Goal: Task Accomplishment & Management: Complete application form

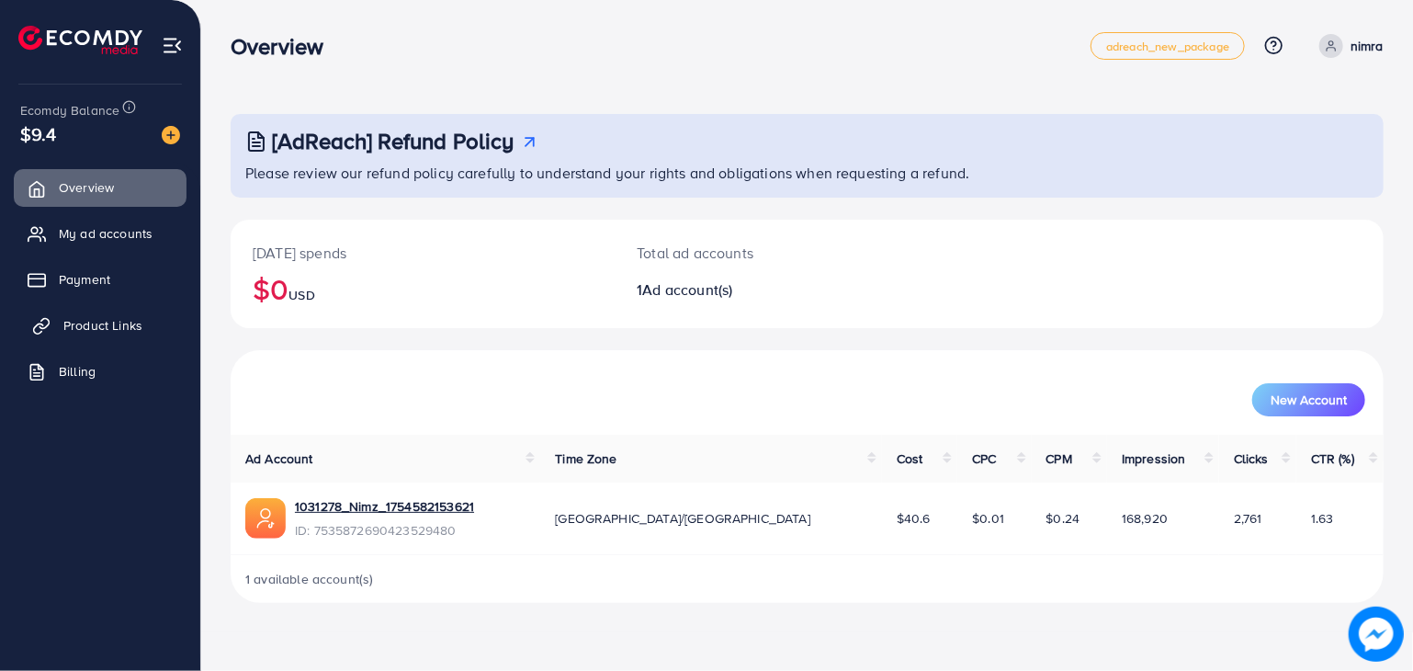
click at [114, 329] on span "Product Links" at bounding box center [102, 325] width 79 height 18
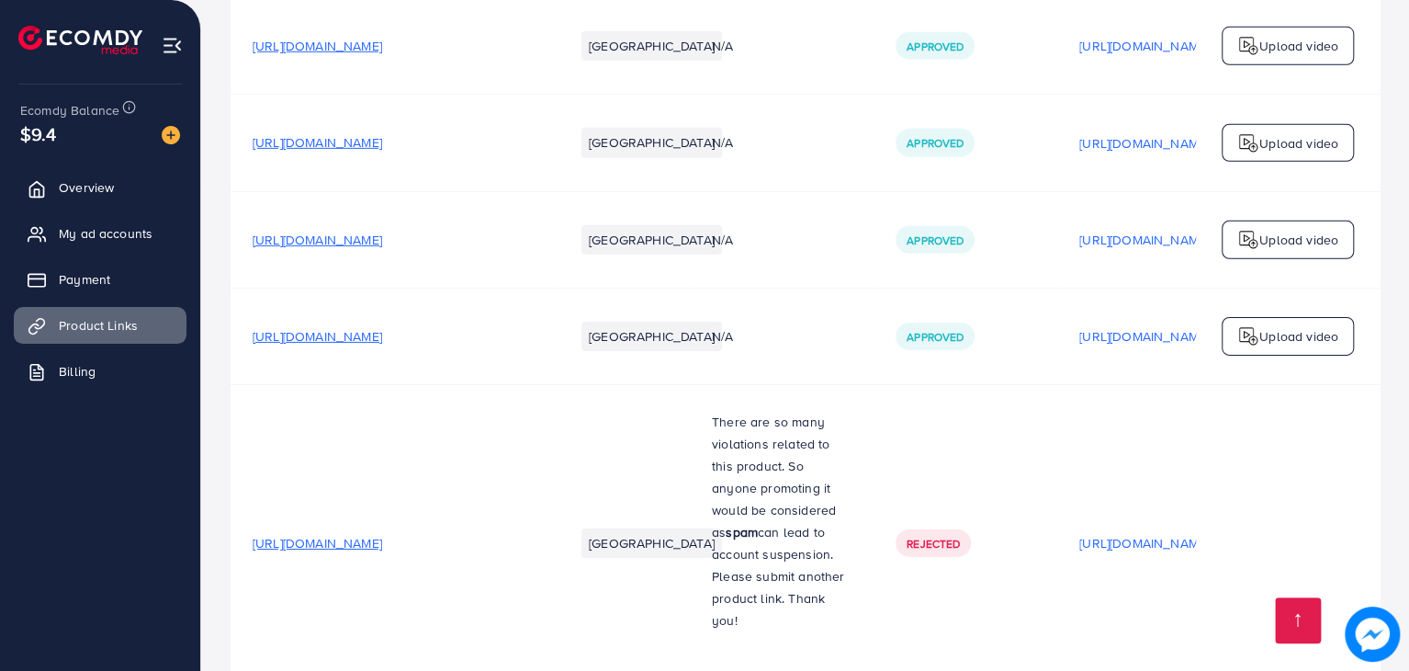
scroll to position [3249, 0]
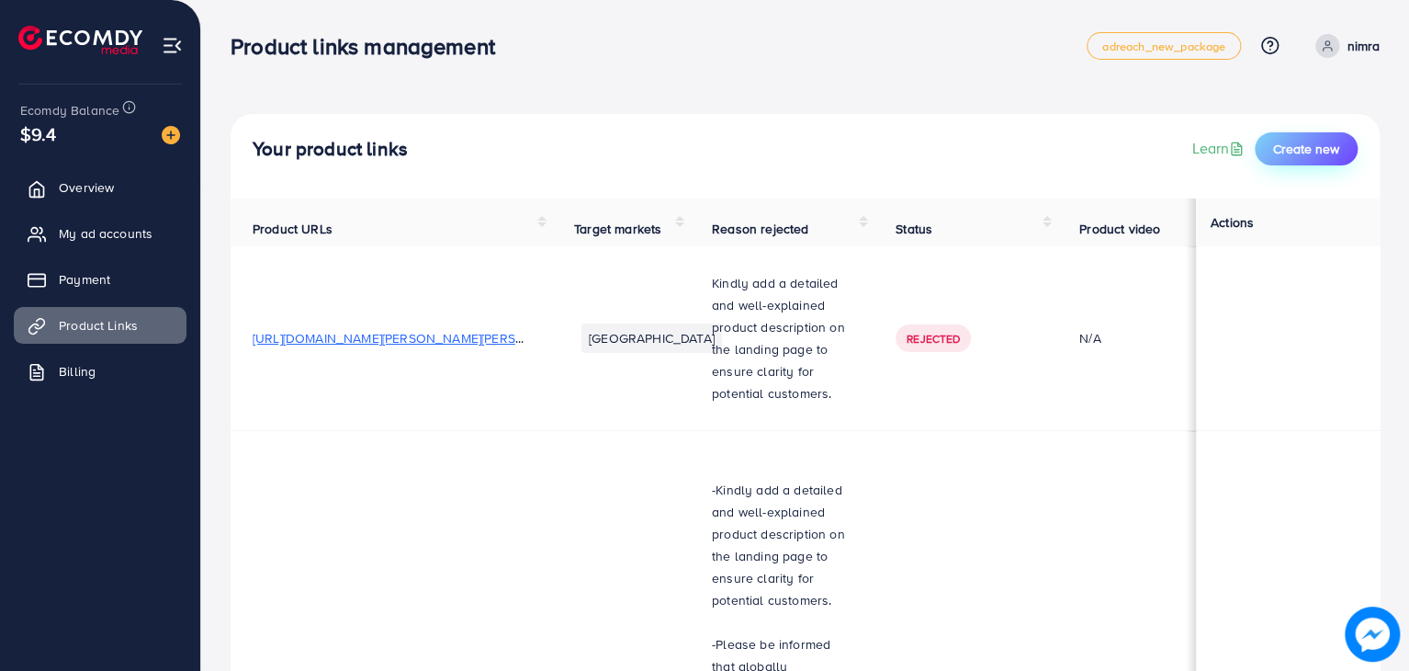
click at [1316, 148] on span "Create new" at bounding box center [1306, 149] width 66 height 18
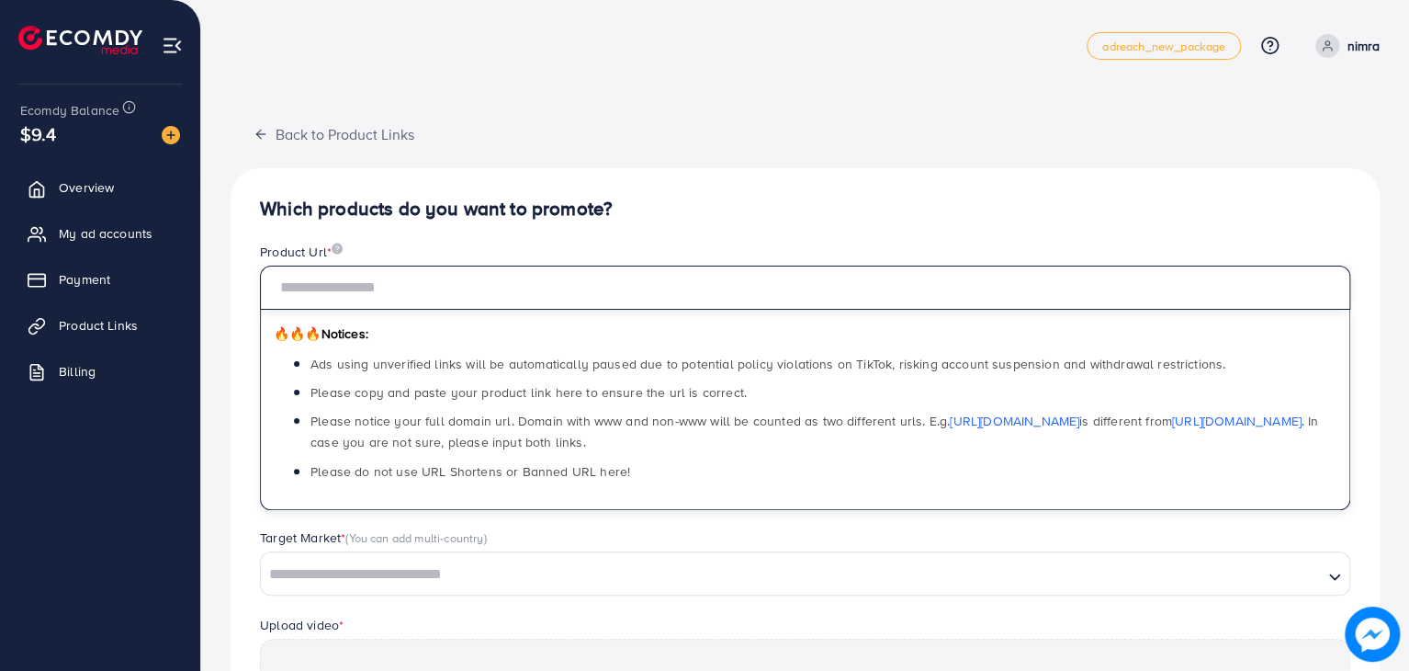
click at [469, 287] on input "text" at bounding box center [805, 288] width 1091 height 44
paste input "**********"
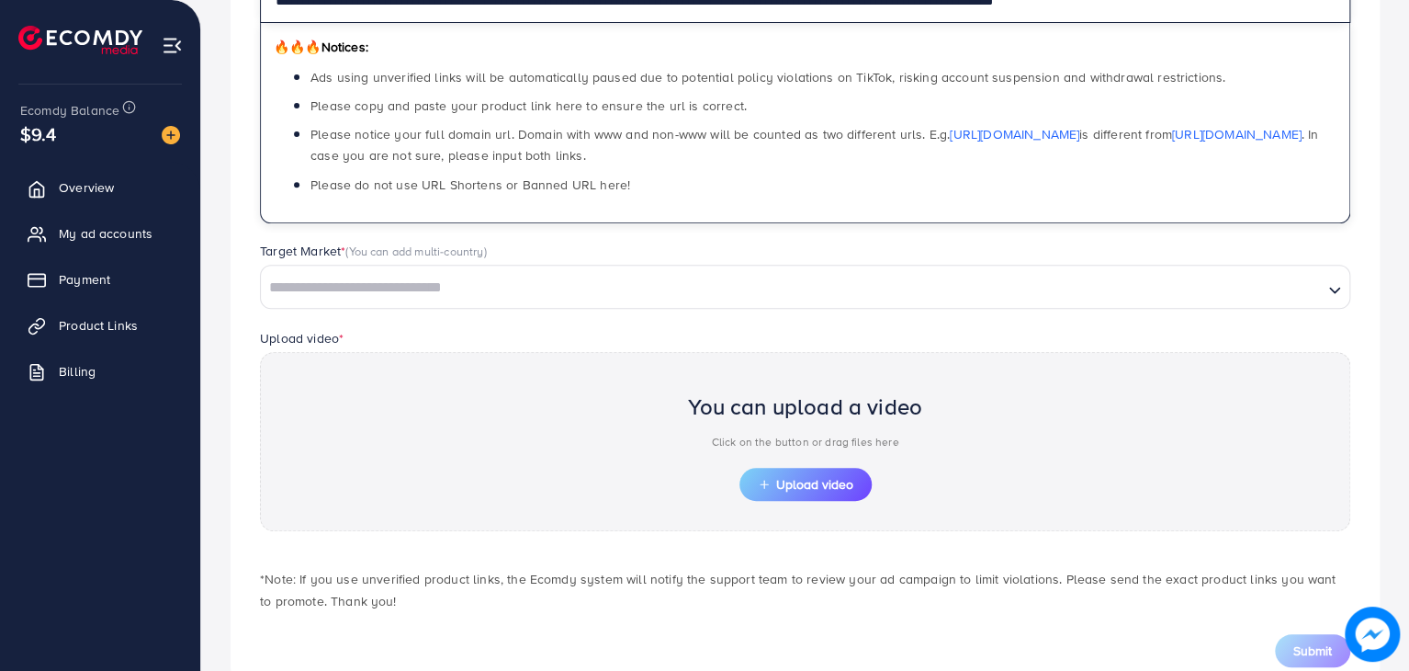
scroll to position [340, 0]
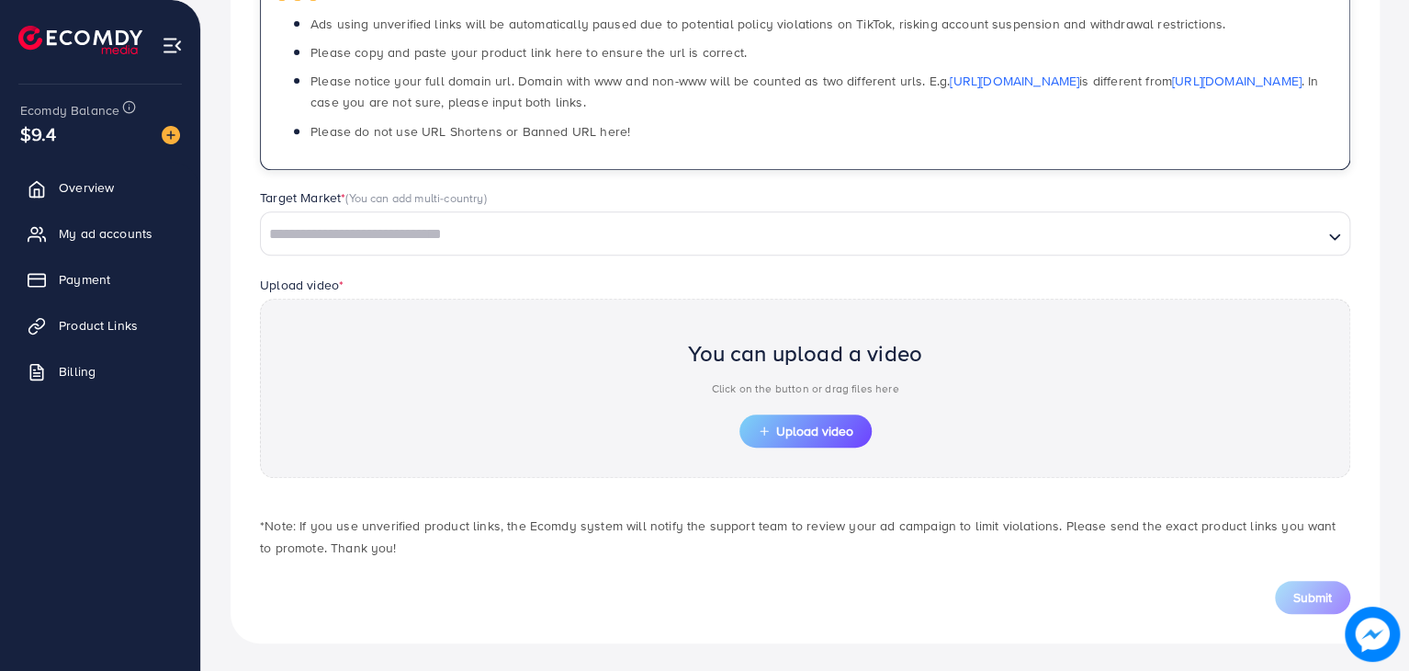
type input "**********"
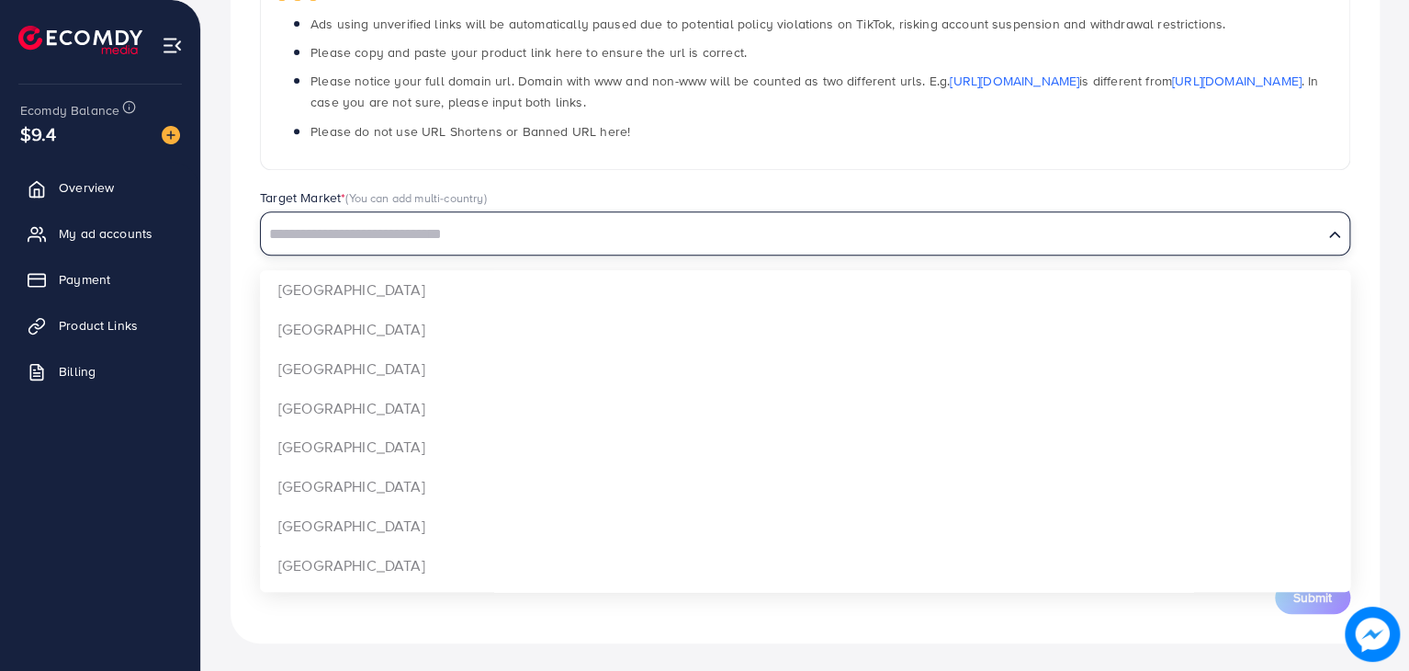
click at [445, 237] on input "Search for option" at bounding box center [792, 234] width 1058 height 28
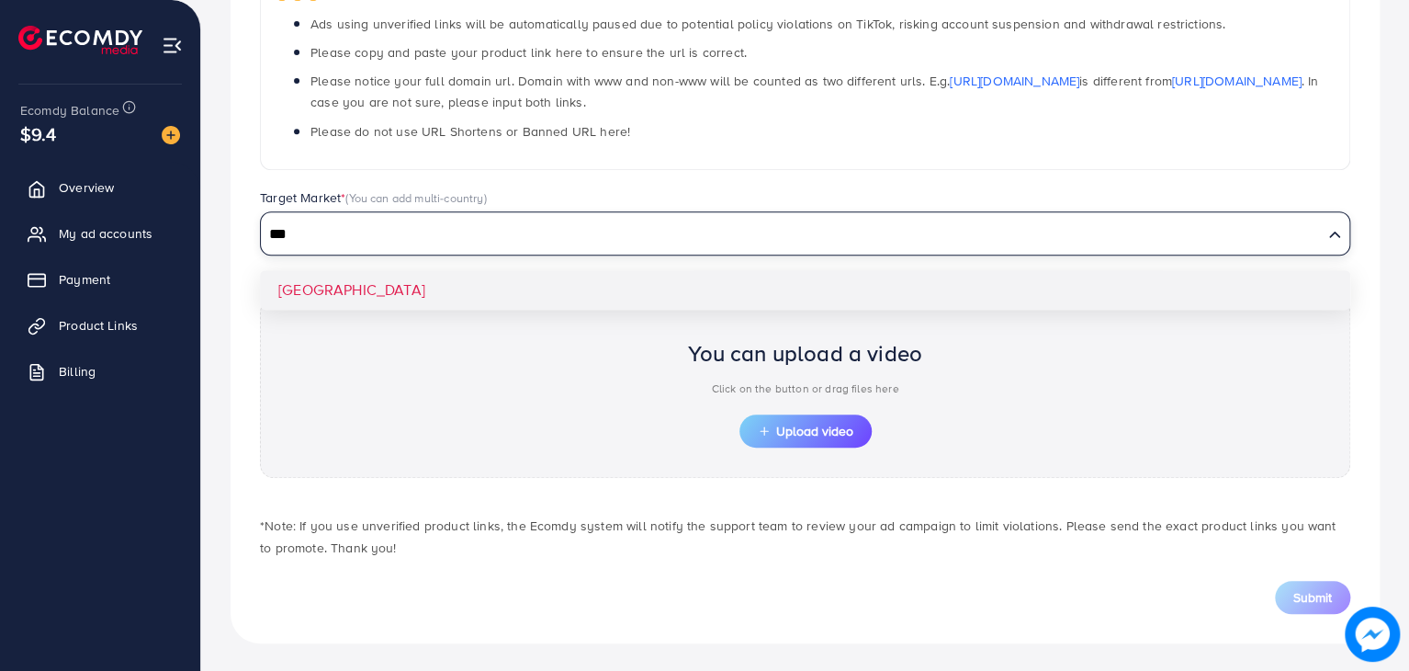
type input "***"
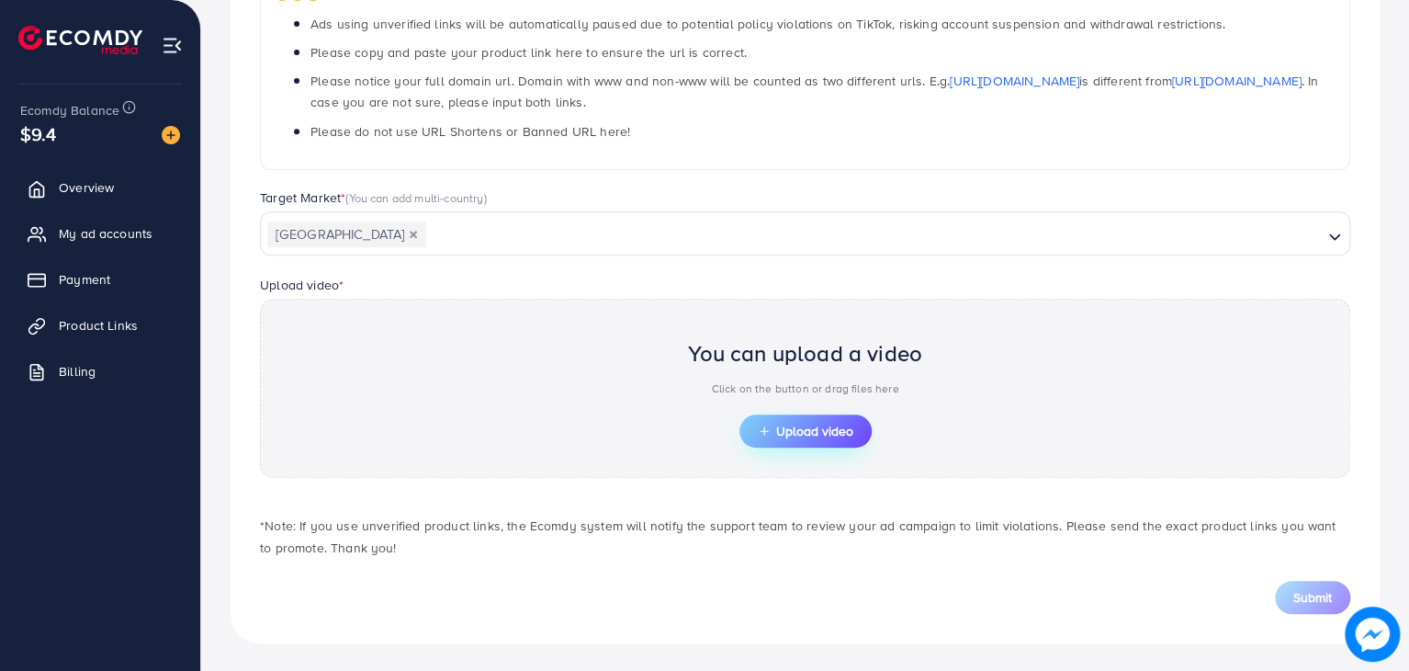
click at [797, 435] on span "Upload video" at bounding box center [806, 430] width 96 height 13
click at [828, 425] on span "Upload video" at bounding box center [806, 430] width 96 height 13
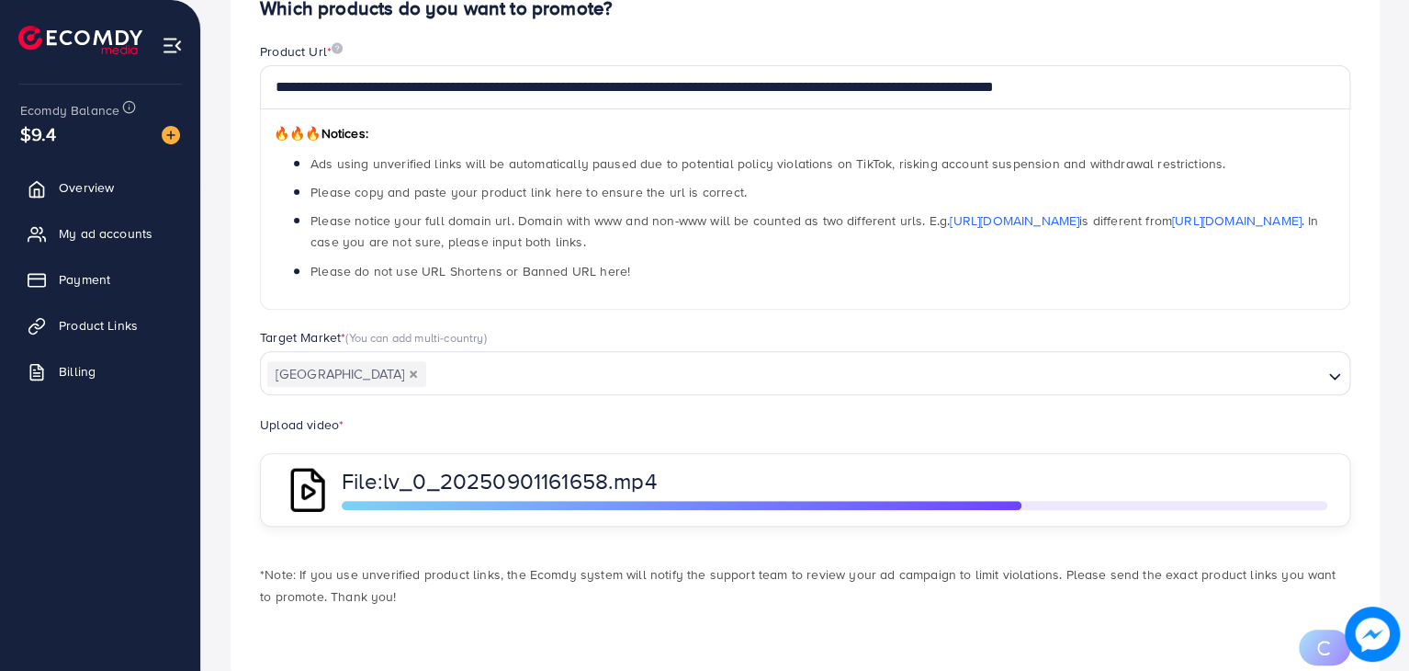
scroll to position [203, 0]
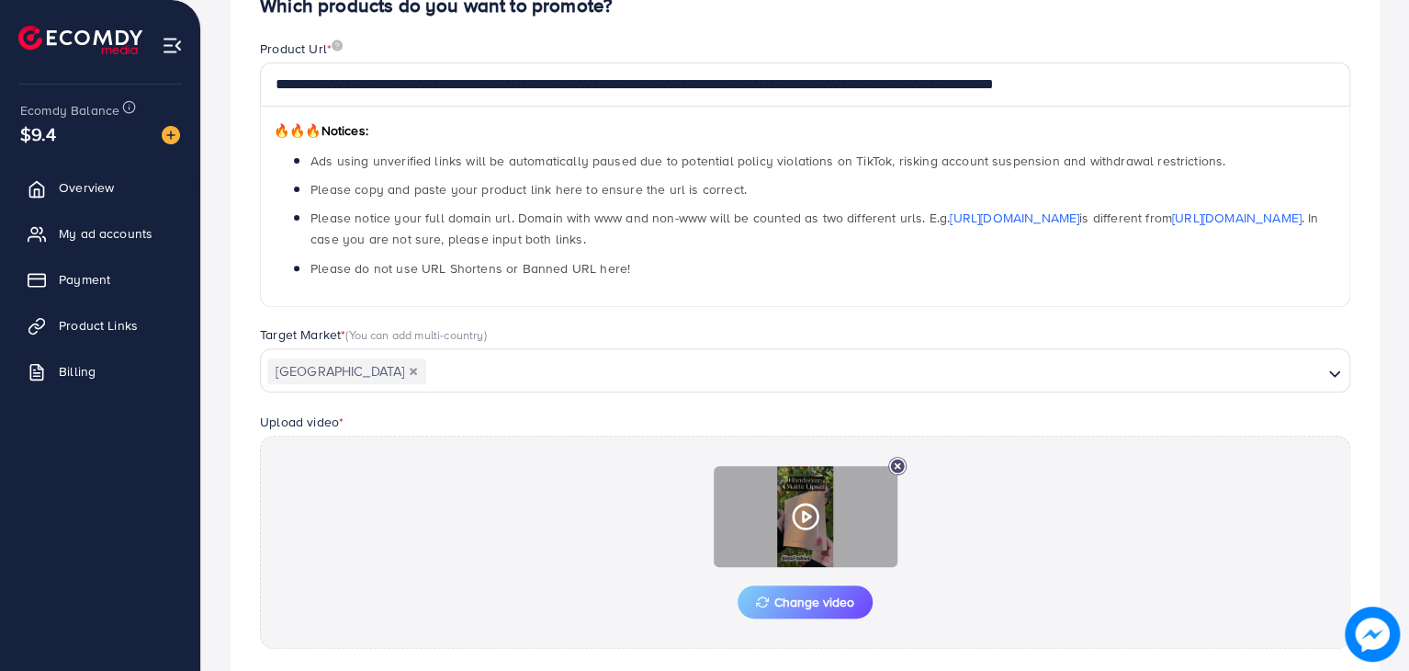
click at [814, 508] on circle at bounding box center [805, 516] width 25 height 25
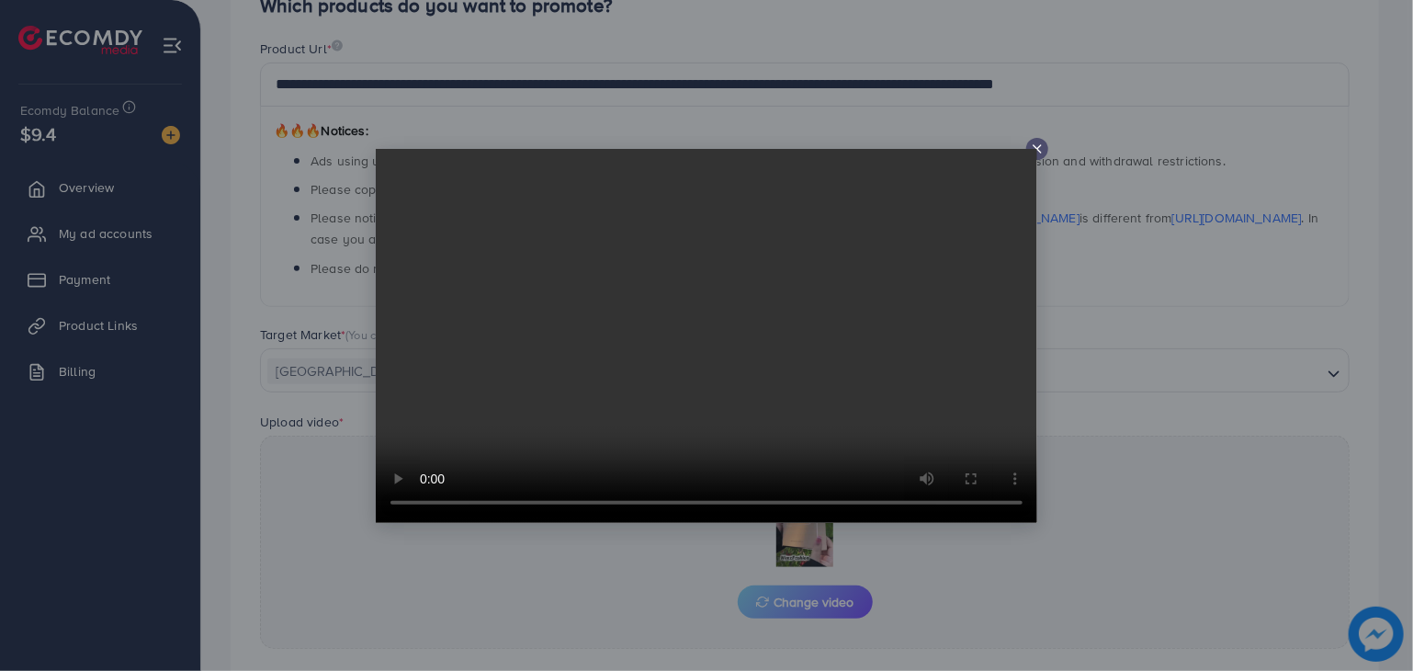
click at [1043, 148] on icon at bounding box center [1037, 148] width 15 height 15
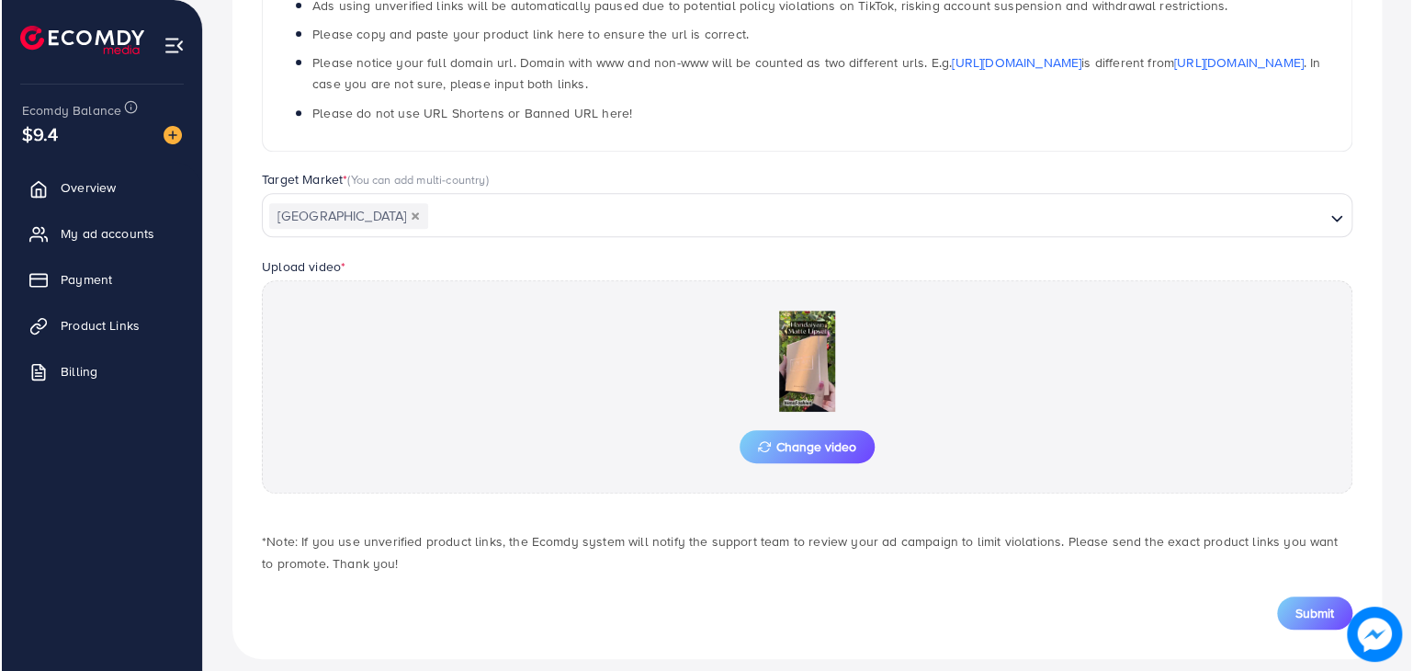
scroll to position [374, 0]
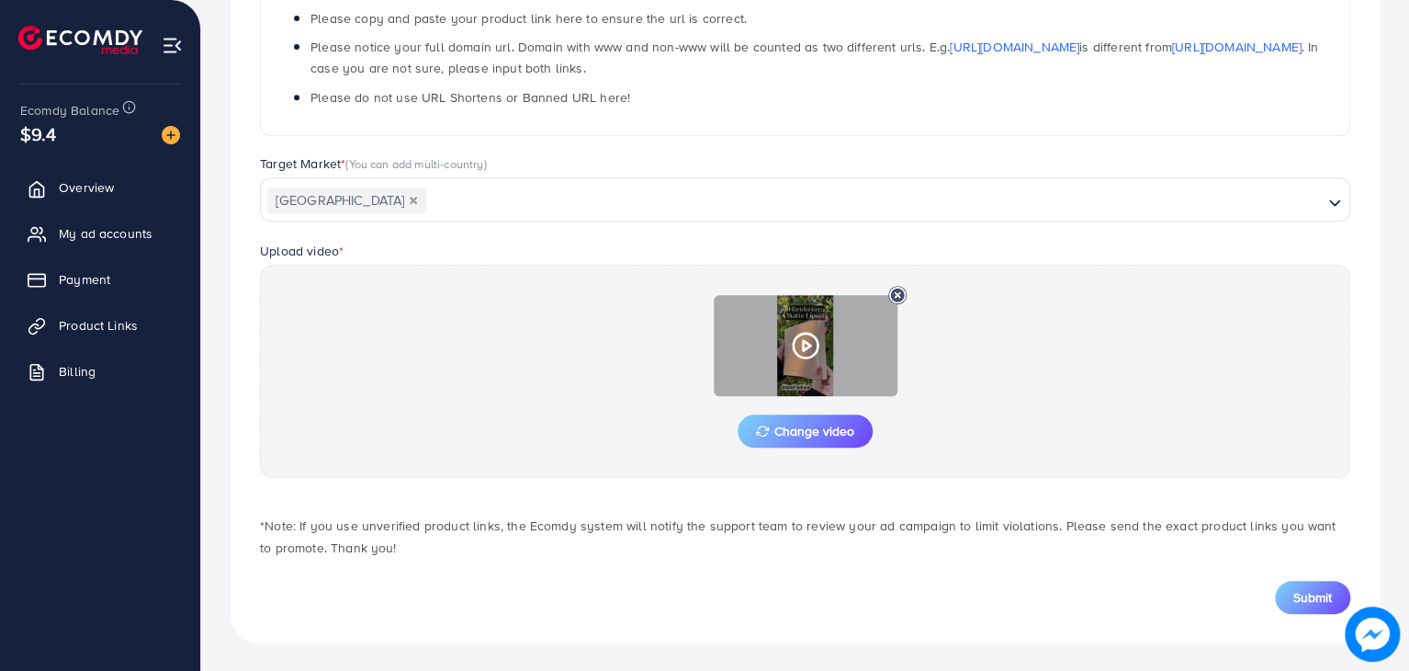
click at [860, 375] on div at bounding box center [806, 345] width 184 height 101
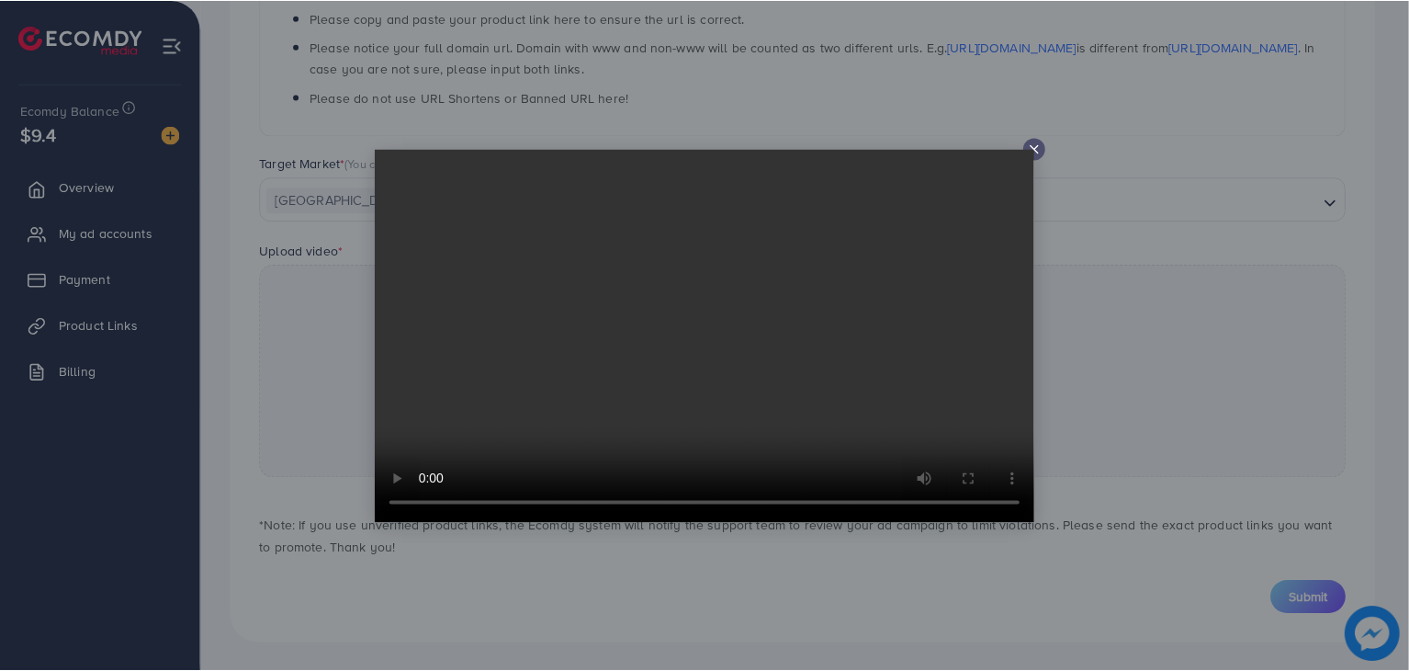
scroll to position [0, 0]
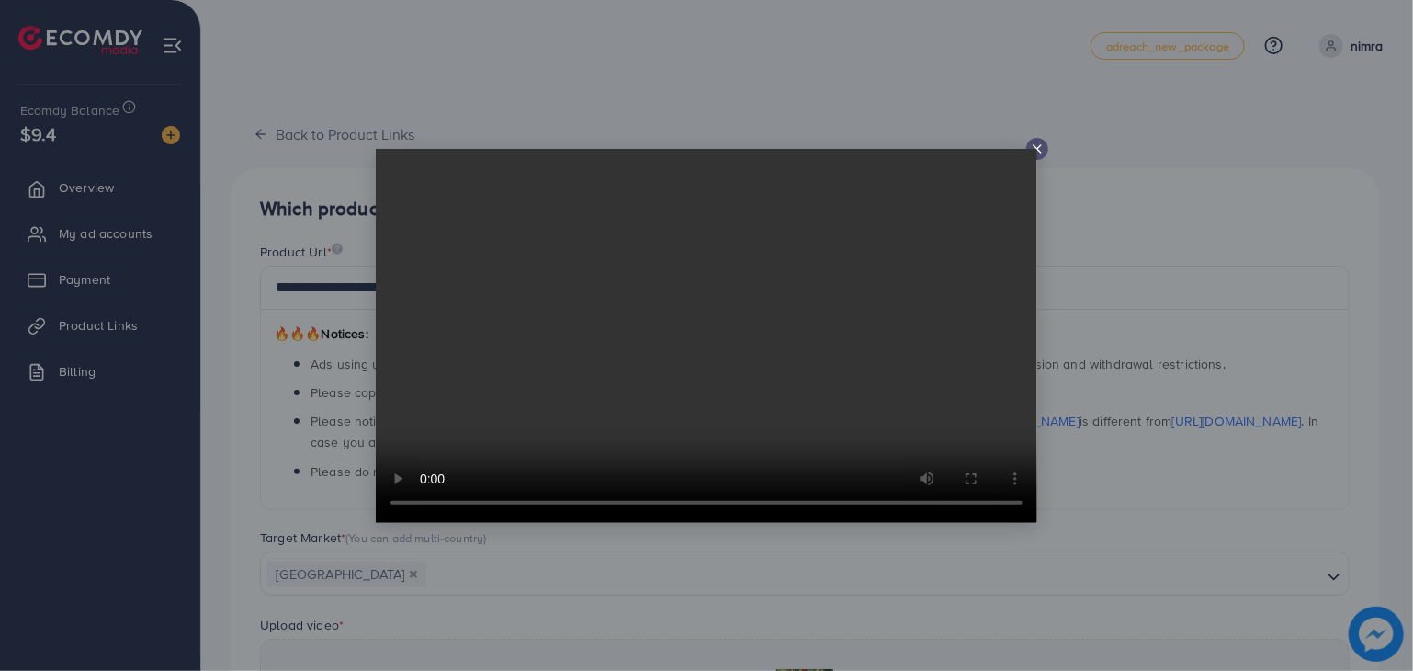
click at [1038, 147] on line at bounding box center [1037, 148] width 7 height 7
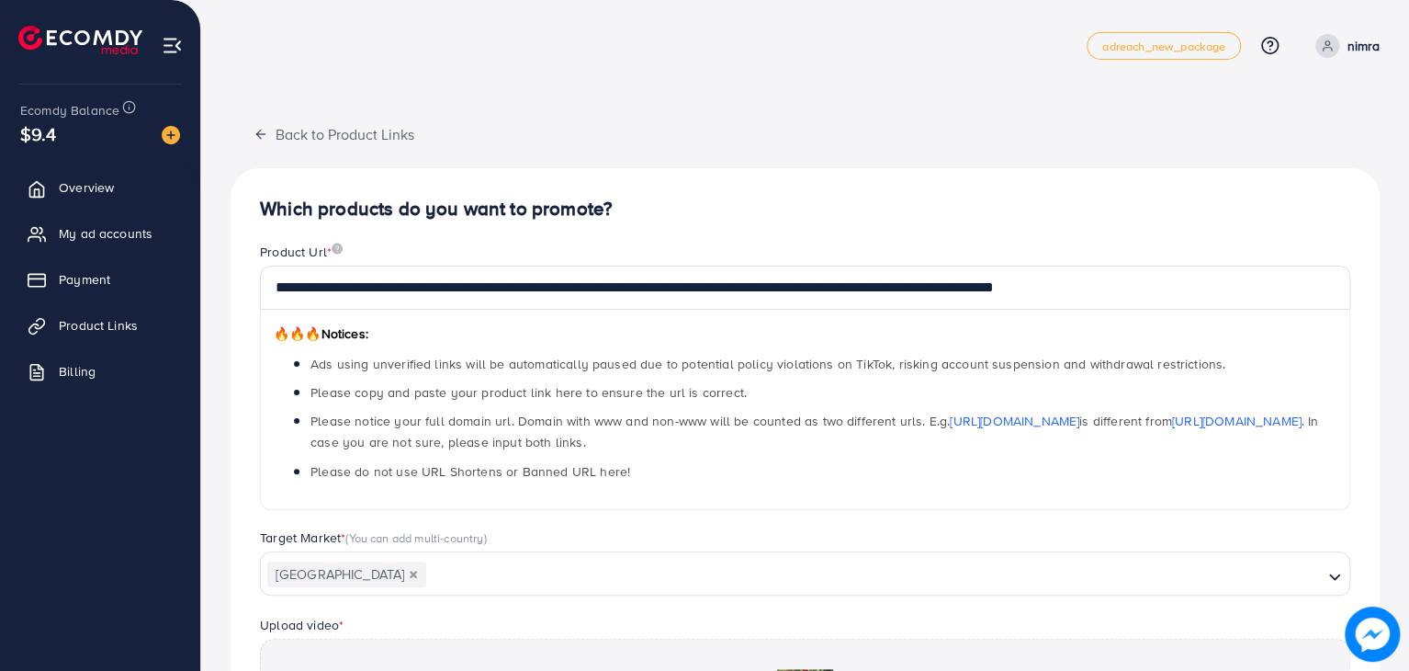
scroll to position [374, 0]
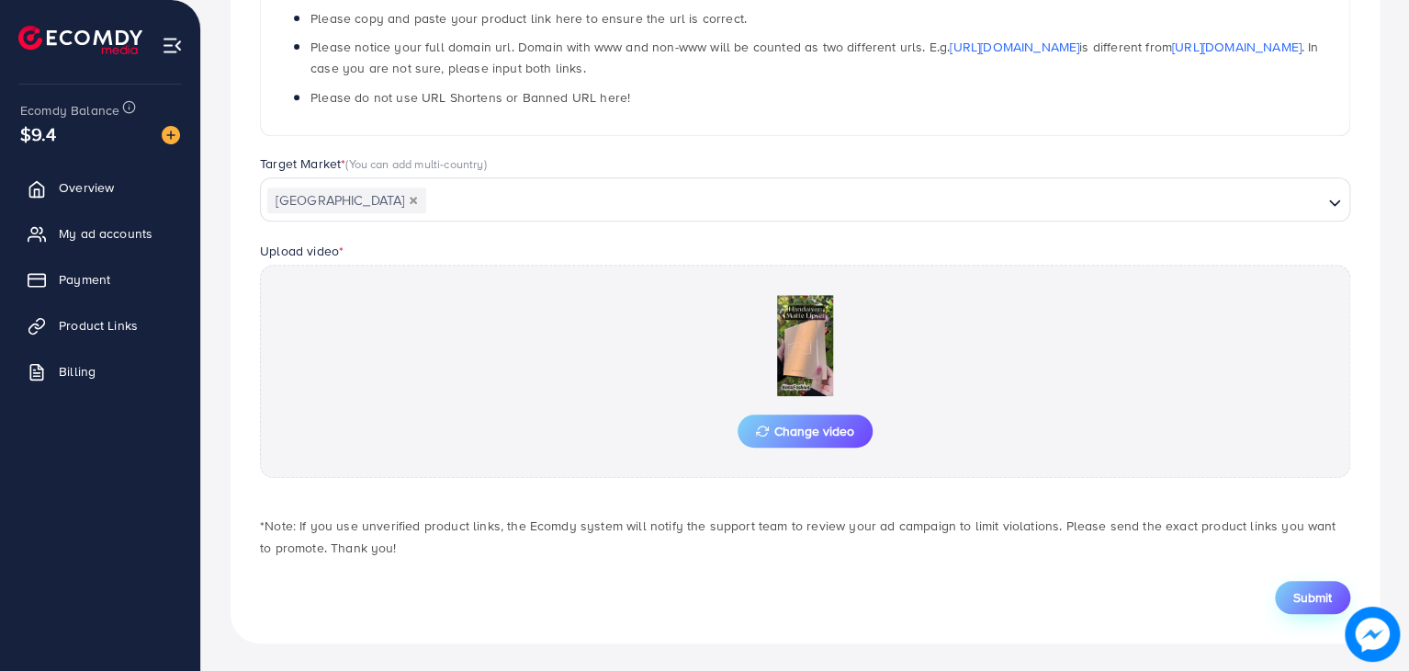
click at [1322, 599] on span "Submit" at bounding box center [1313, 597] width 39 height 18
click at [1304, 597] on span "Submit" at bounding box center [1313, 597] width 39 height 18
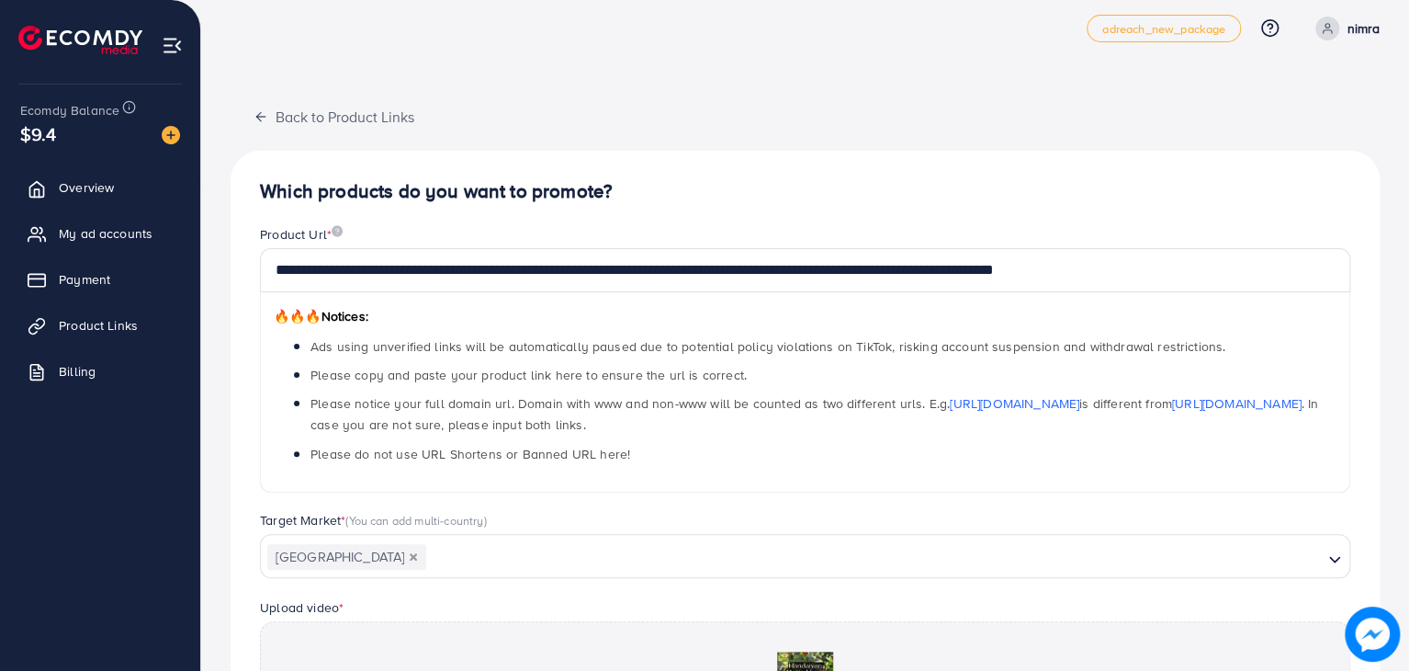
scroll to position [0, 0]
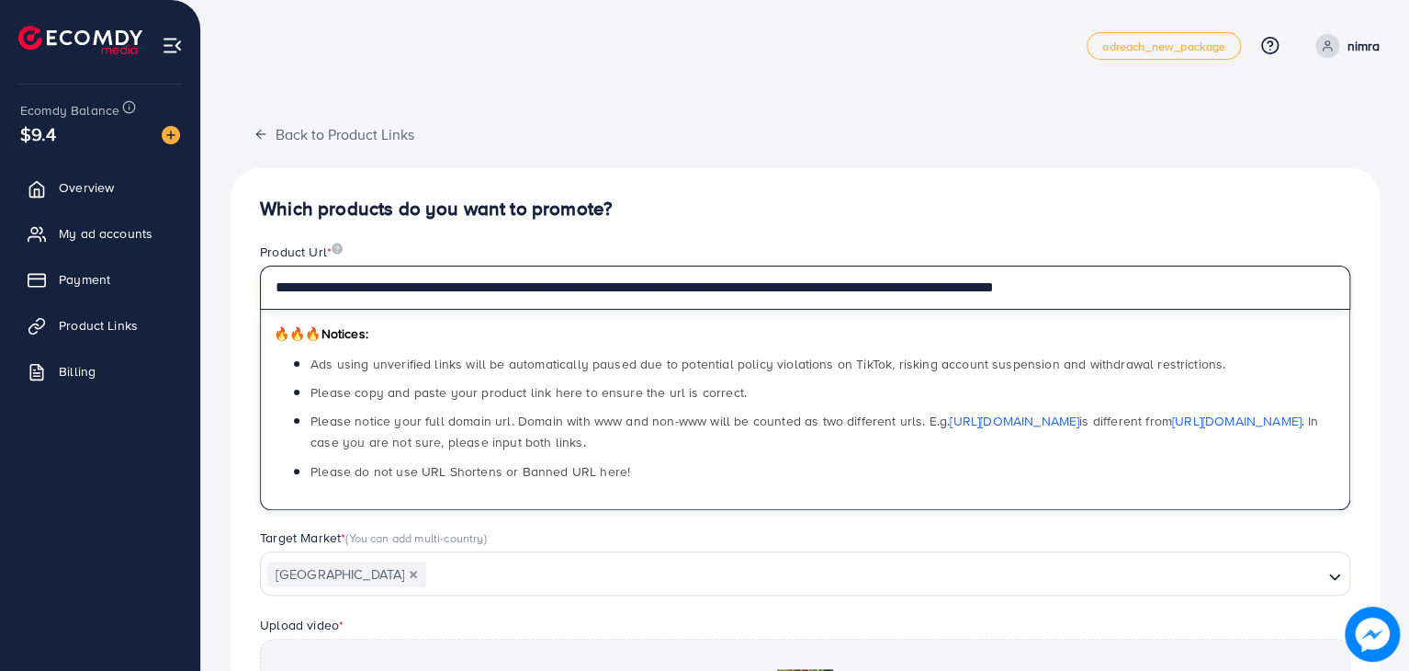
click at [1122, 291] on input "**********" at bounding box center [805, 288] width 1091 height 44
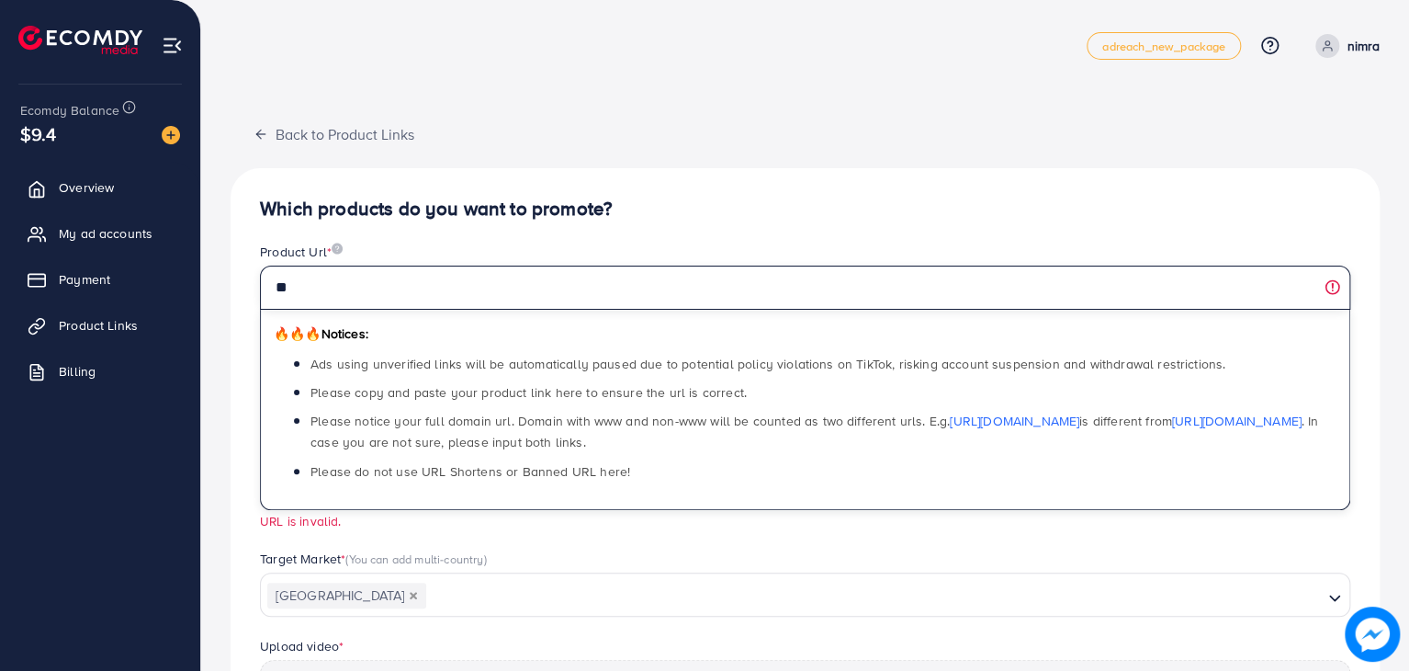
type input "*"
click at [371, 292] on input "text" at bounding box center [805, 288] width 1091 height 44
paste input "**********"
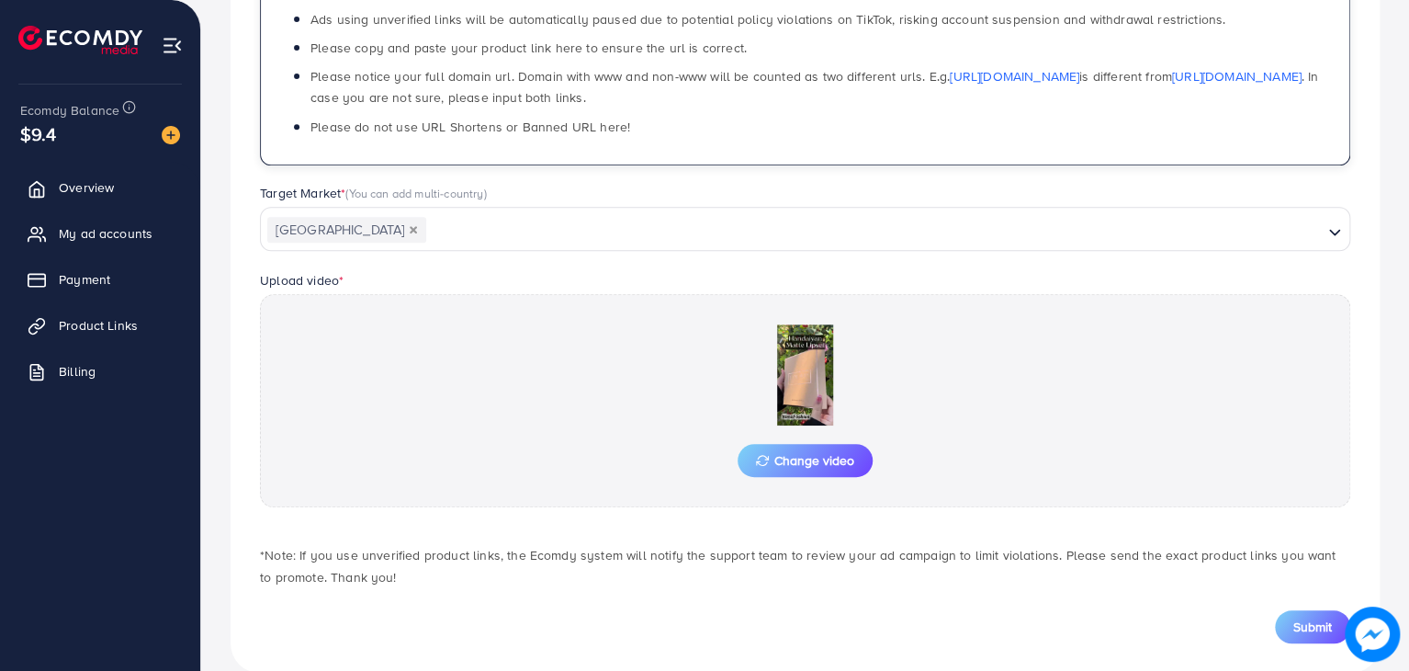
scroll to position [374, 0]
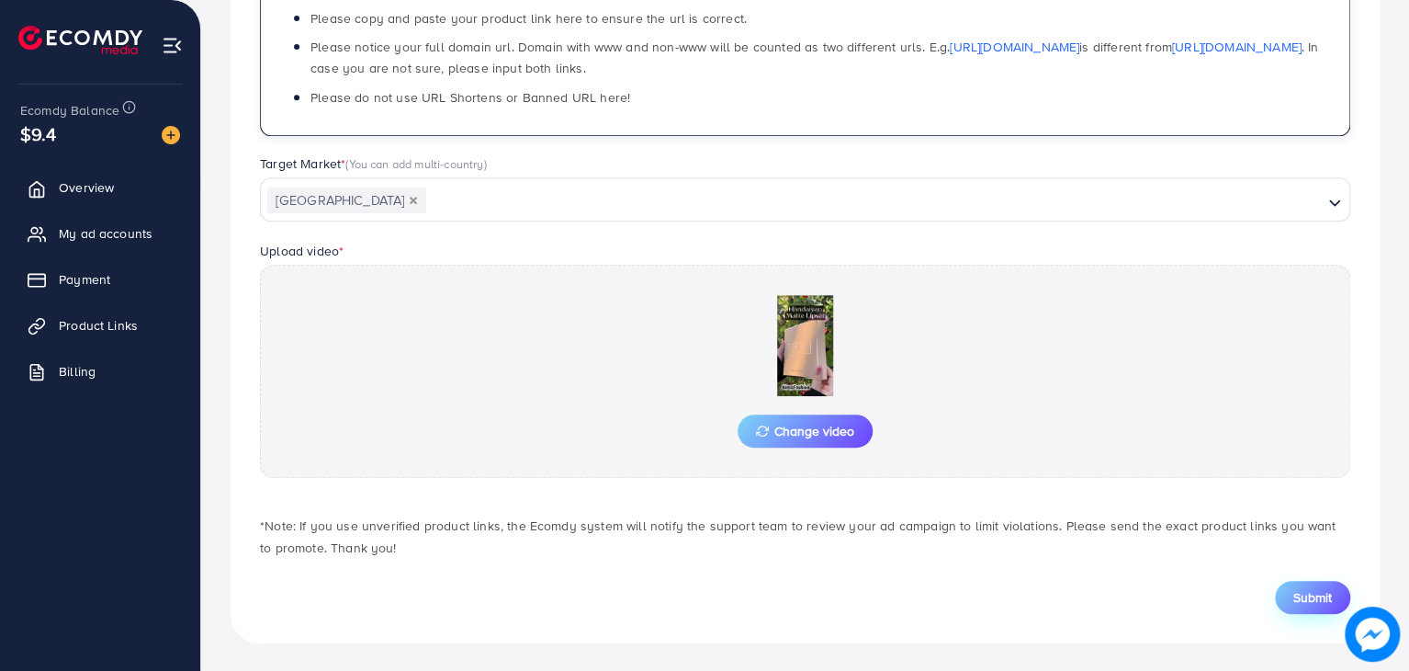
type input "**********"
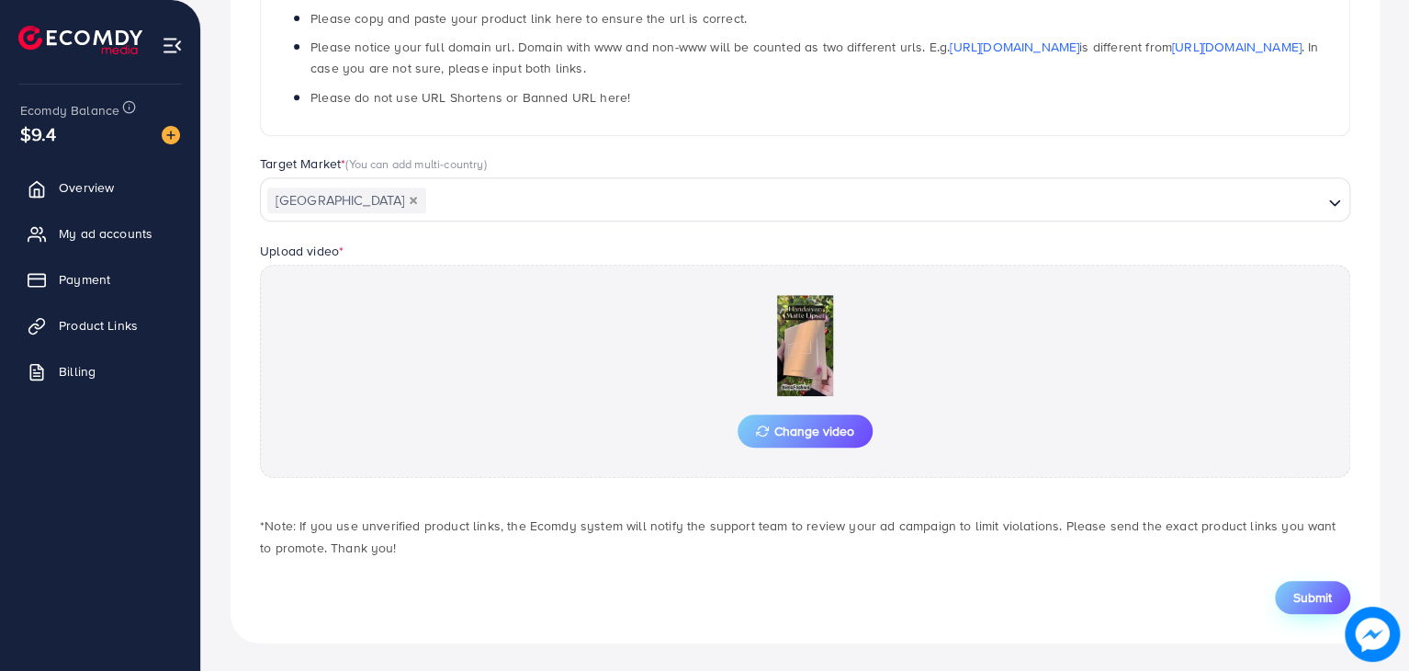
click at [1300, 605] on button "Submit" at bounding box center [1312, 597] width 75 height 33
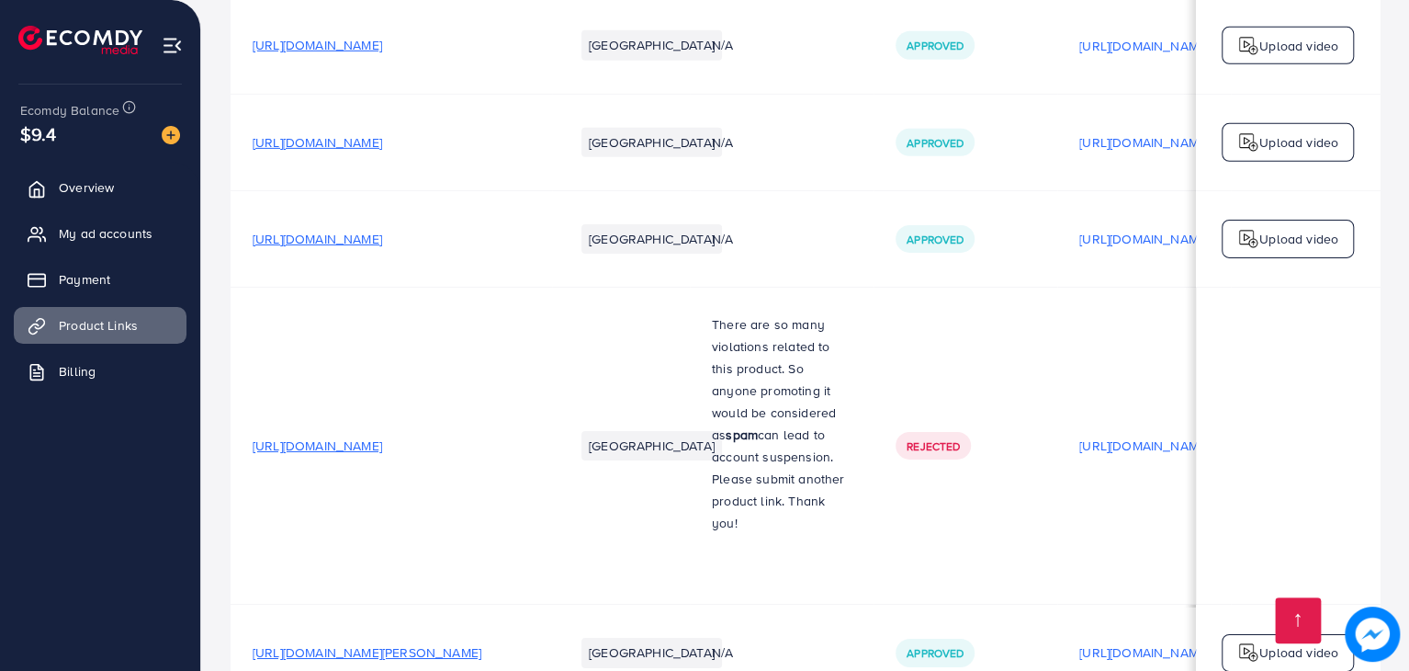
scroll to position [3345, 0]
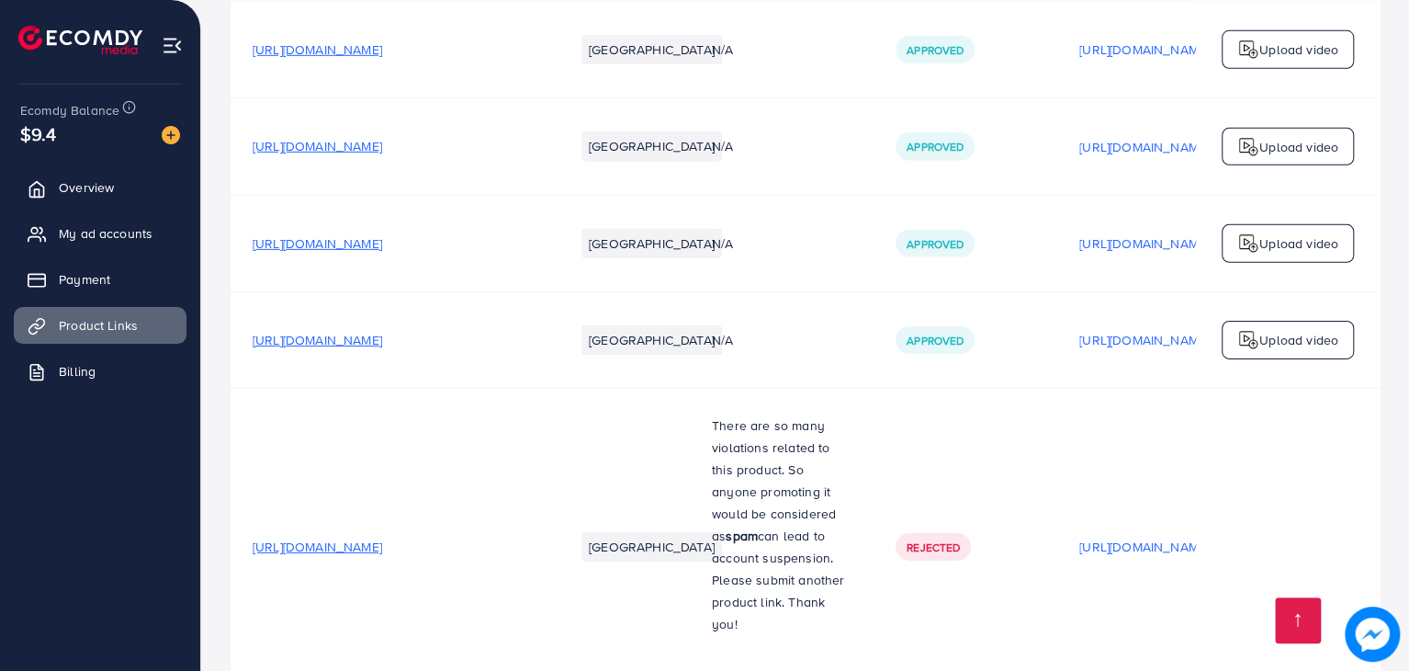
scroll to position [3345, 0]
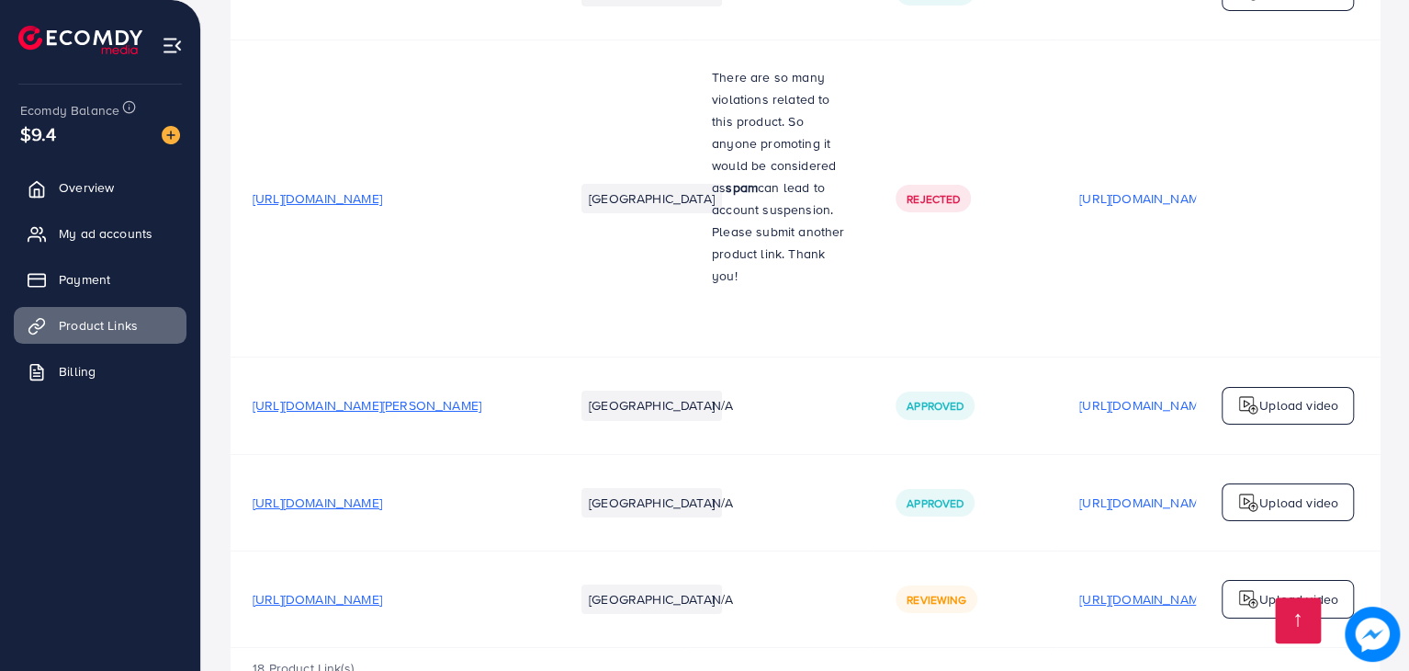
click at [1146, 588] on p "[URL][DOMAIN_NAME]" at bounding box center [1144, 599] width 130 height 22
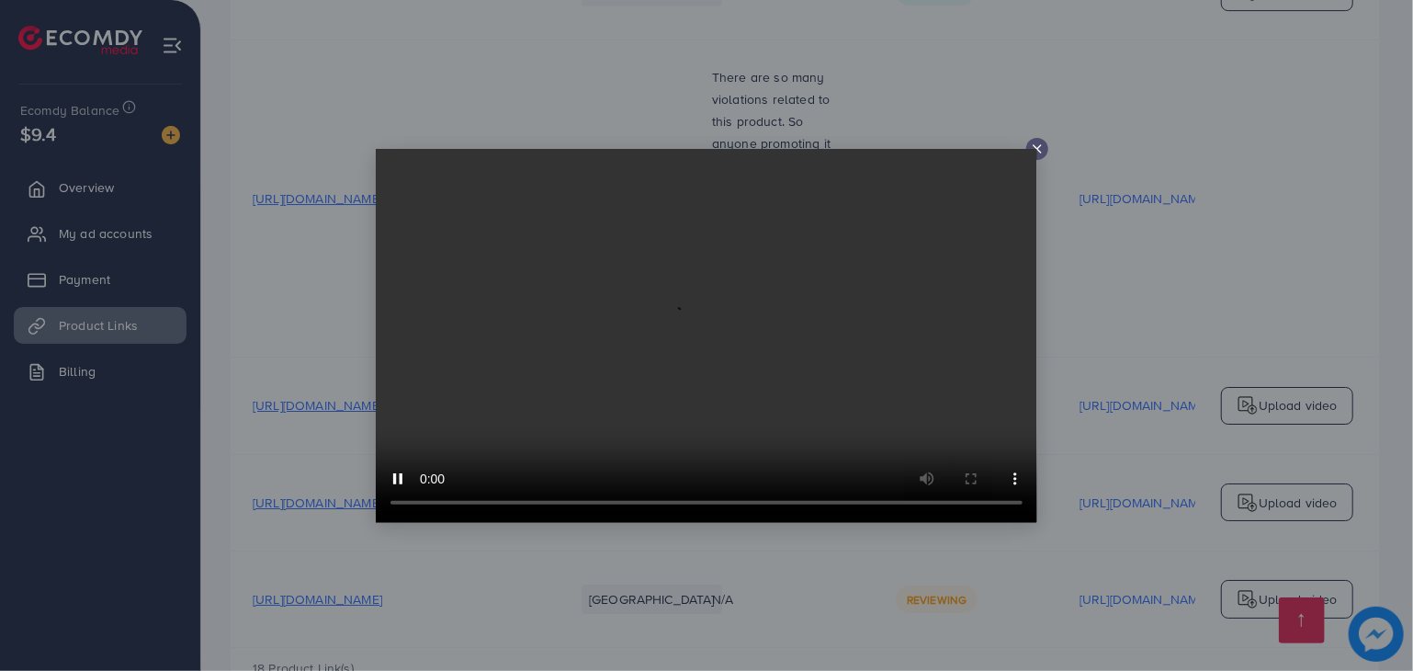
click at [1036, 143] on icon at bounding box center [1037, 148] width 15 height 15
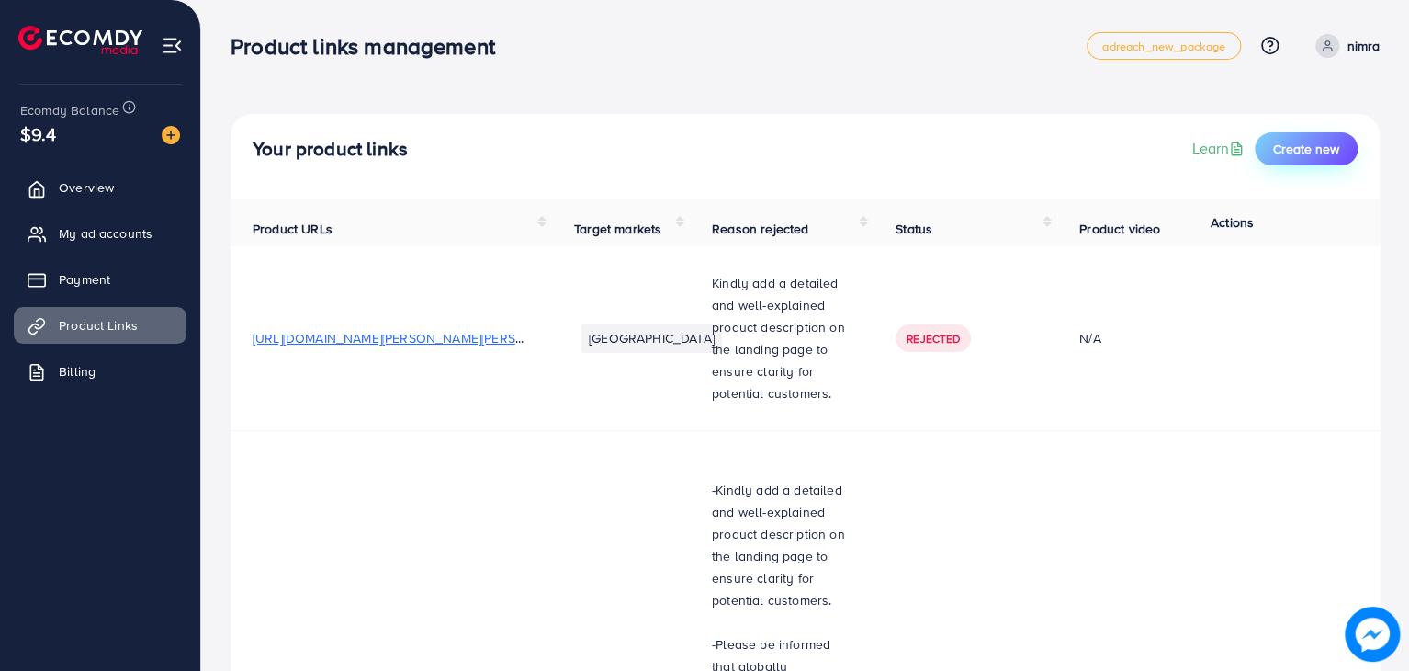
click at [1333, 151] on span "Create new" at bounding box center [1306, 149] width 66 height 18
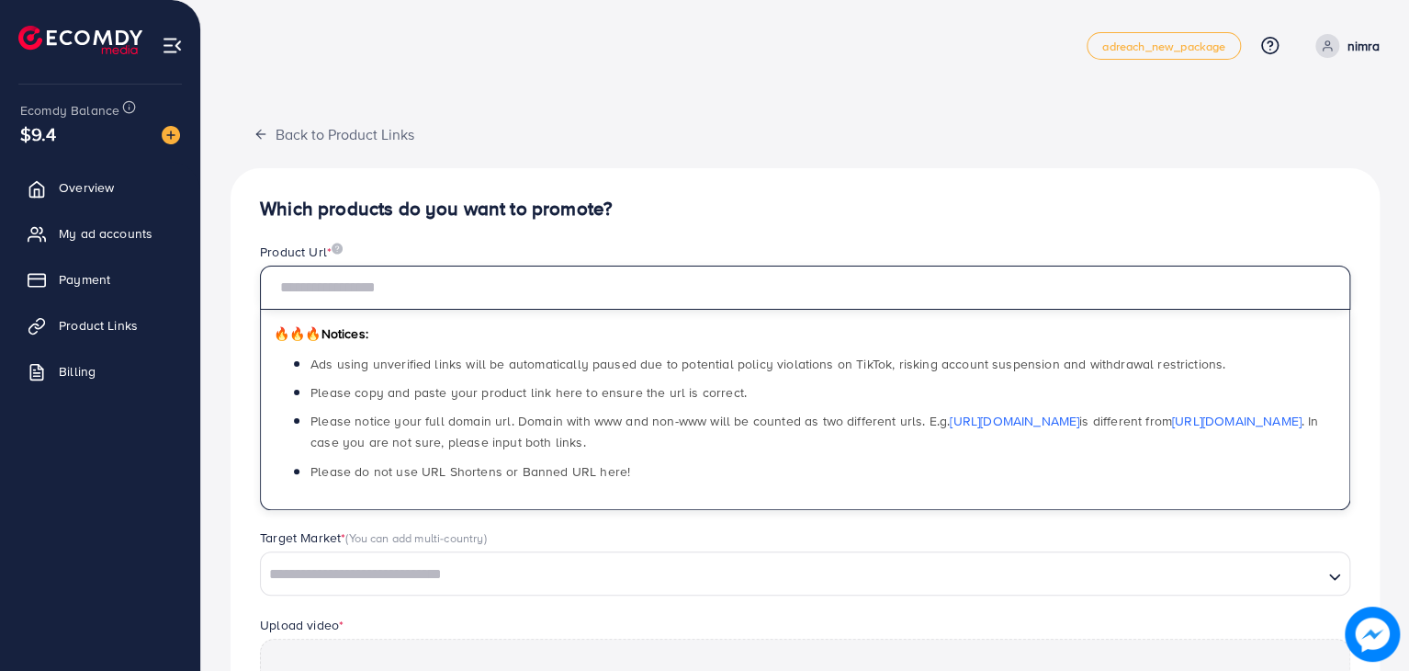
click at [1055, 286] on input "text" at bounding box center [805, 288] width 1091 height 44
paste input "**********"
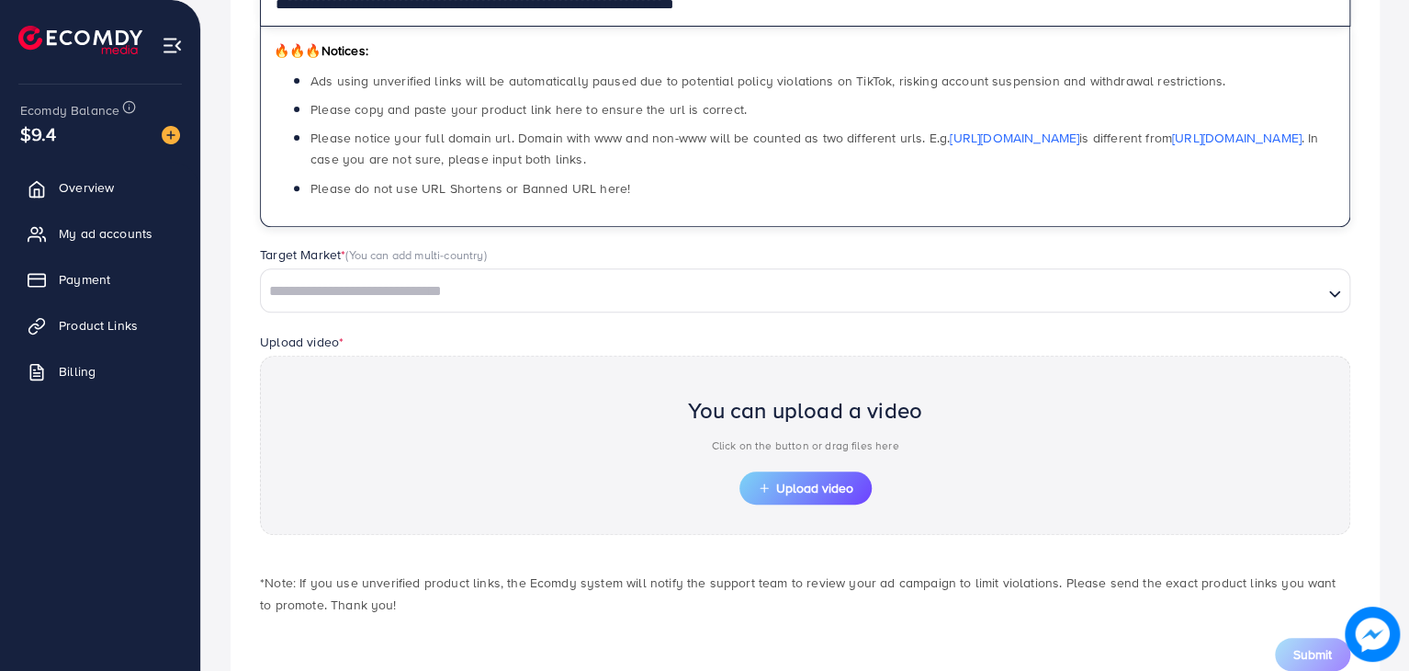
scroll to position [340, 0]
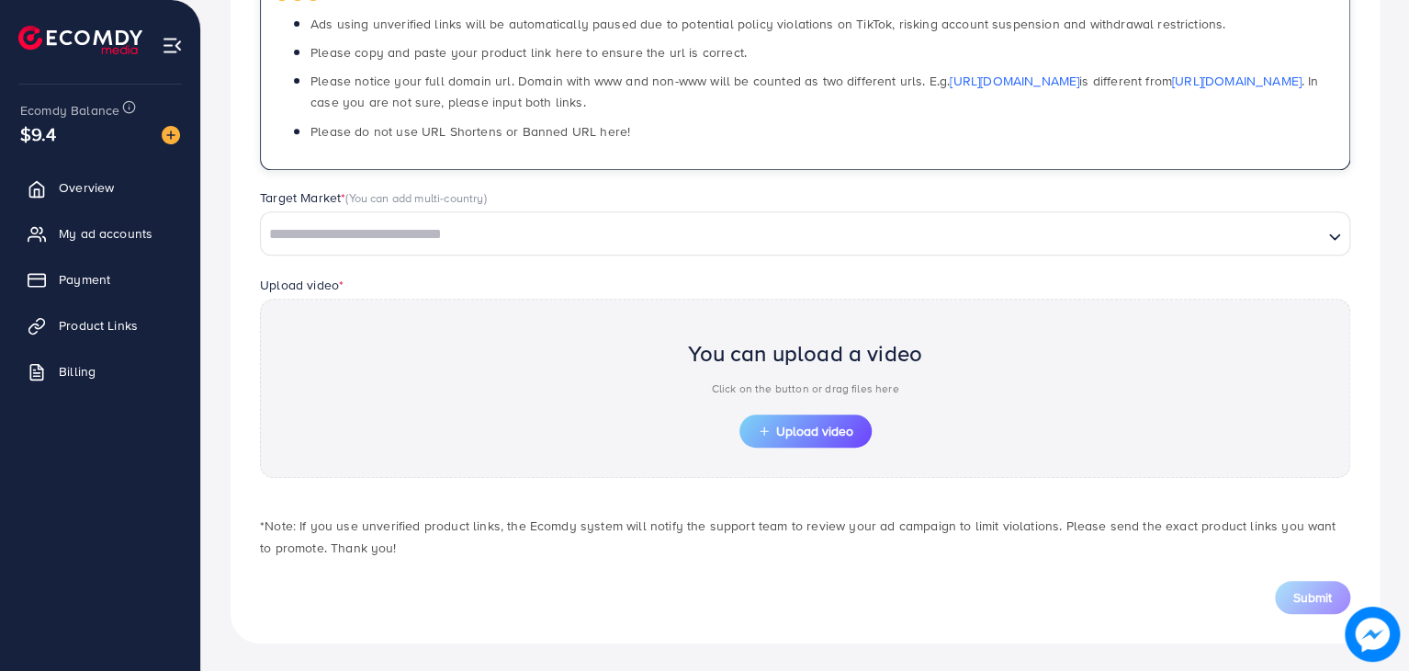
type input "**********"
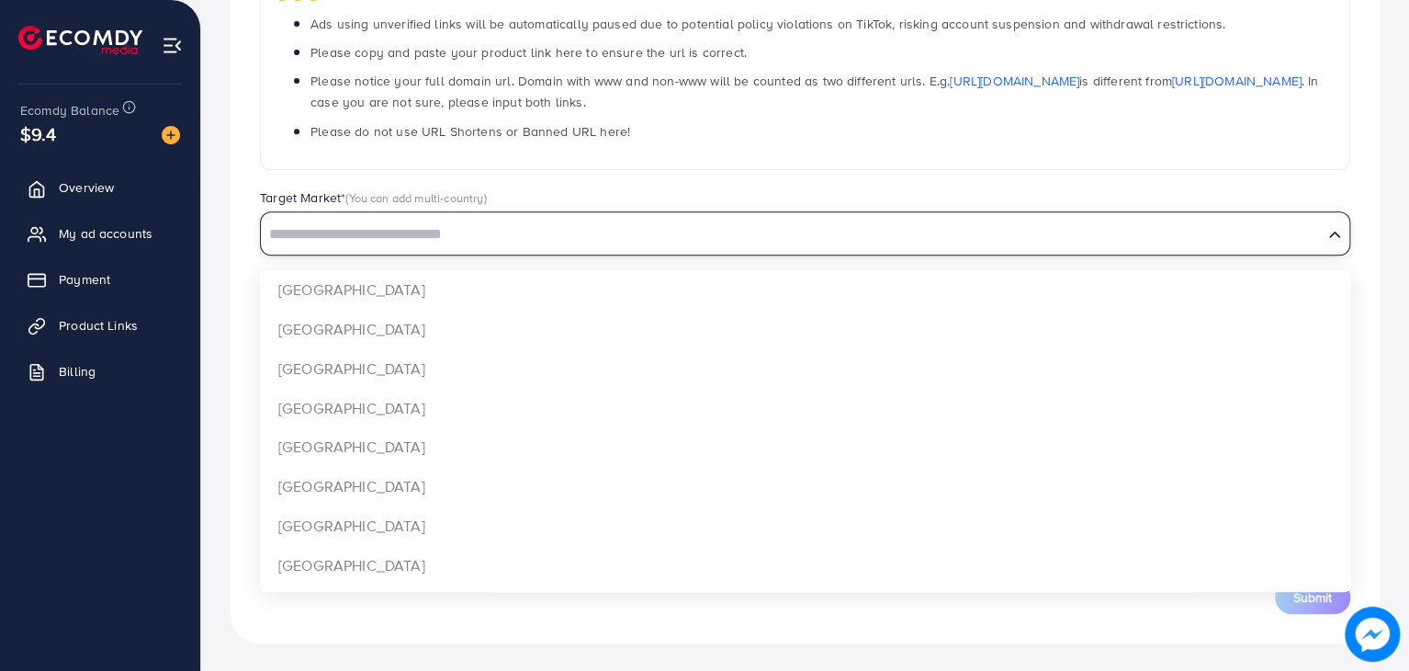
click at [588, 232] on input "Search for option" at bounding box center [792, 234] width 1058 height 28
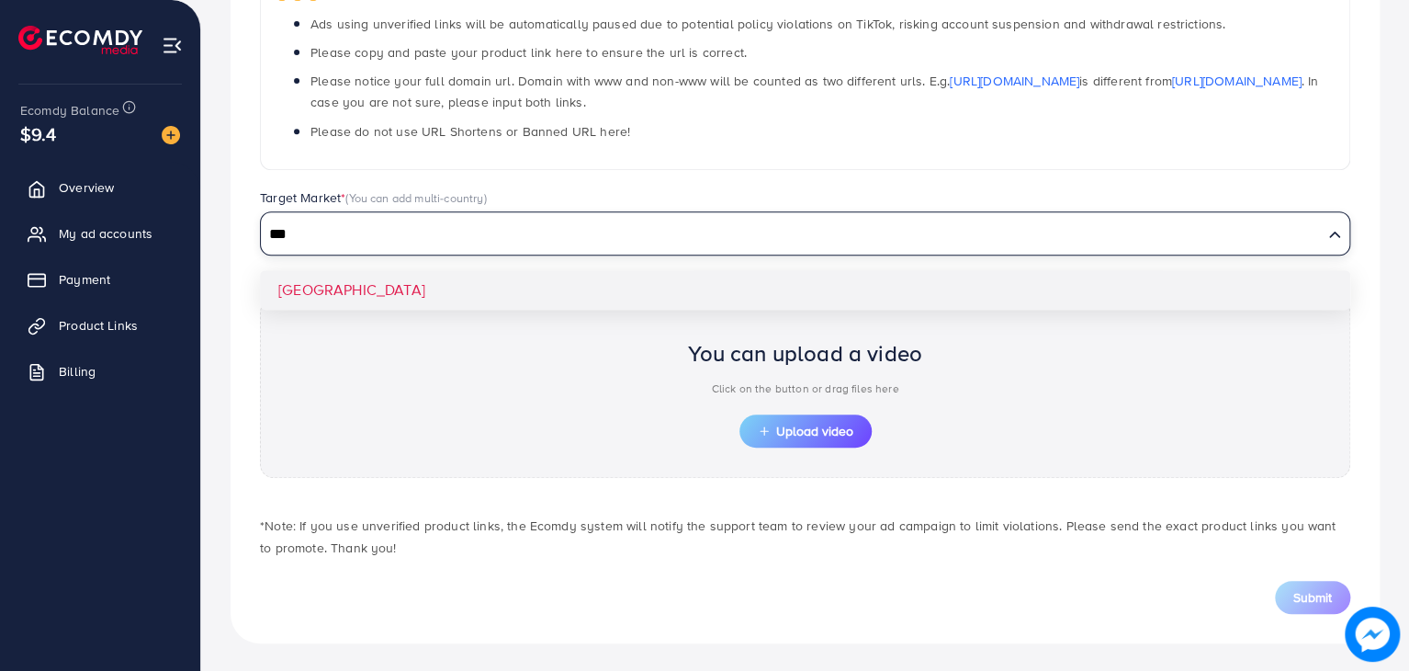
type input "***"
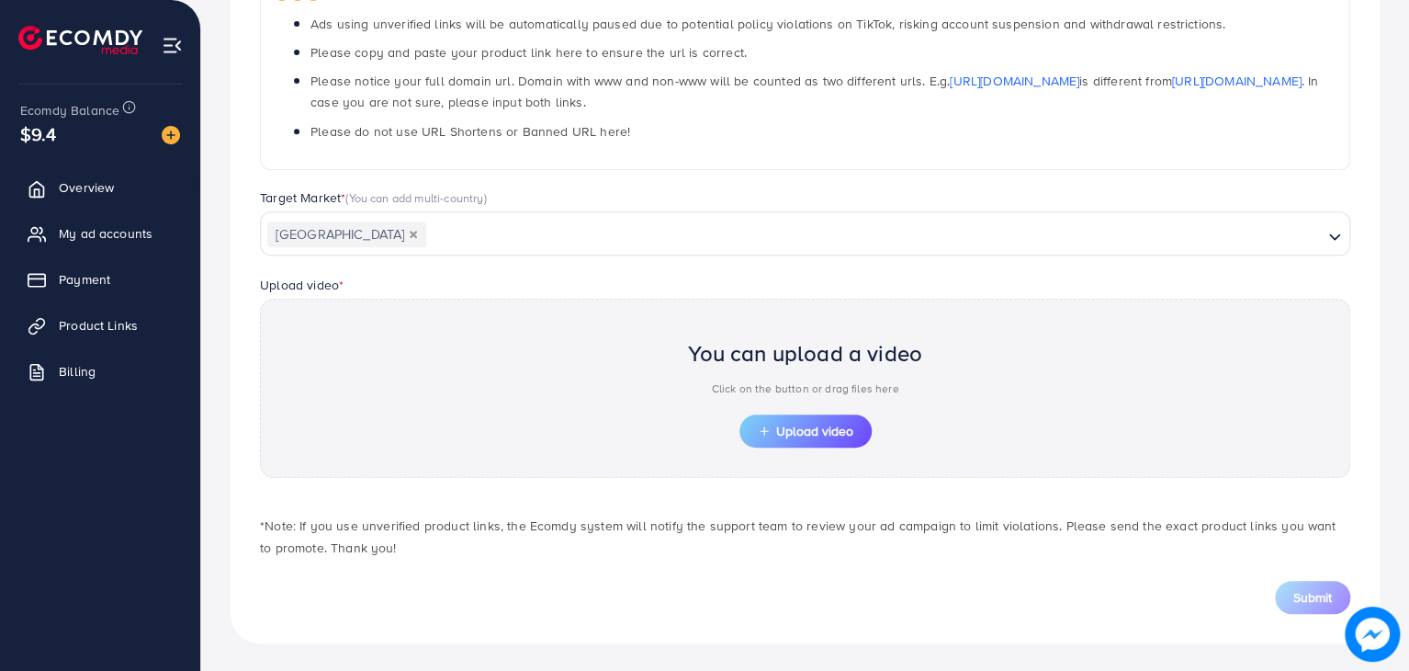
click at [360, 300] on div "**********" at bounding box center [805, 235] width 1149 height 815
click at [794, 427] on span "Upload video" at bounding box center [806, 430] width 96 height 13
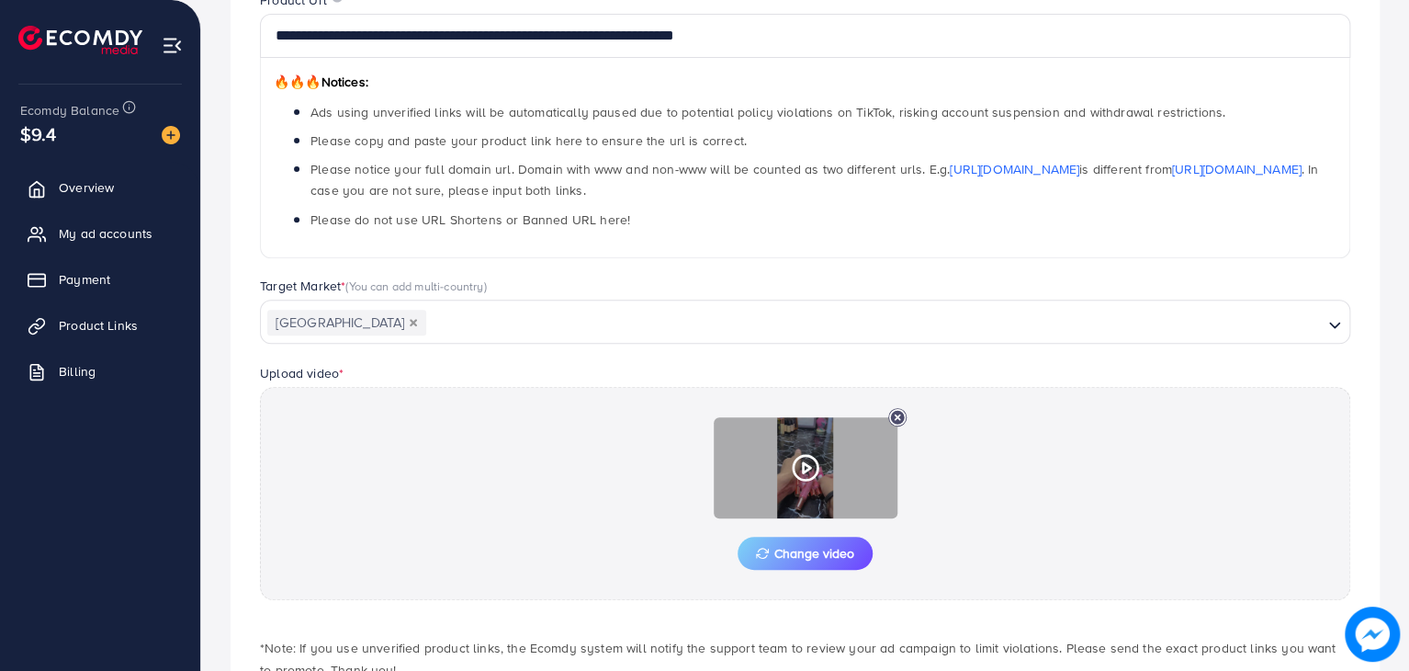
scroll to position [374, 0]
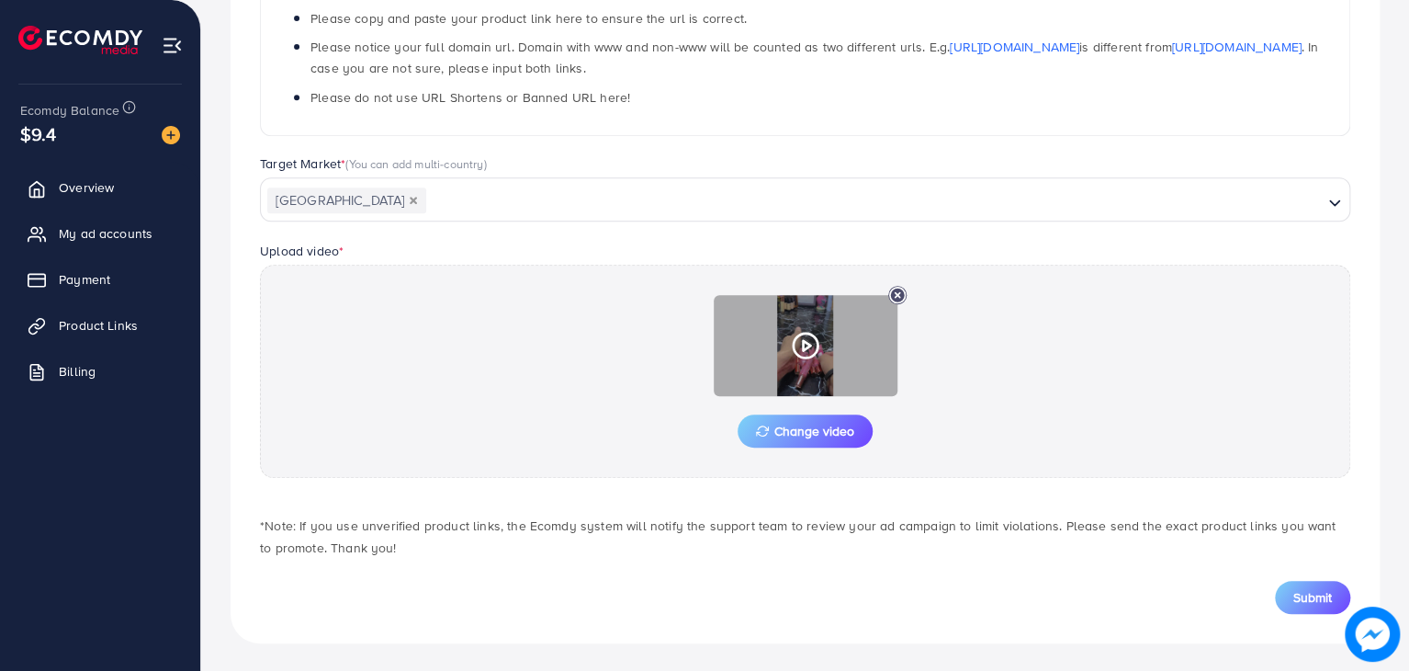
click at [796, 346] on icon at bounding box center [805, 345] width 29 height 29
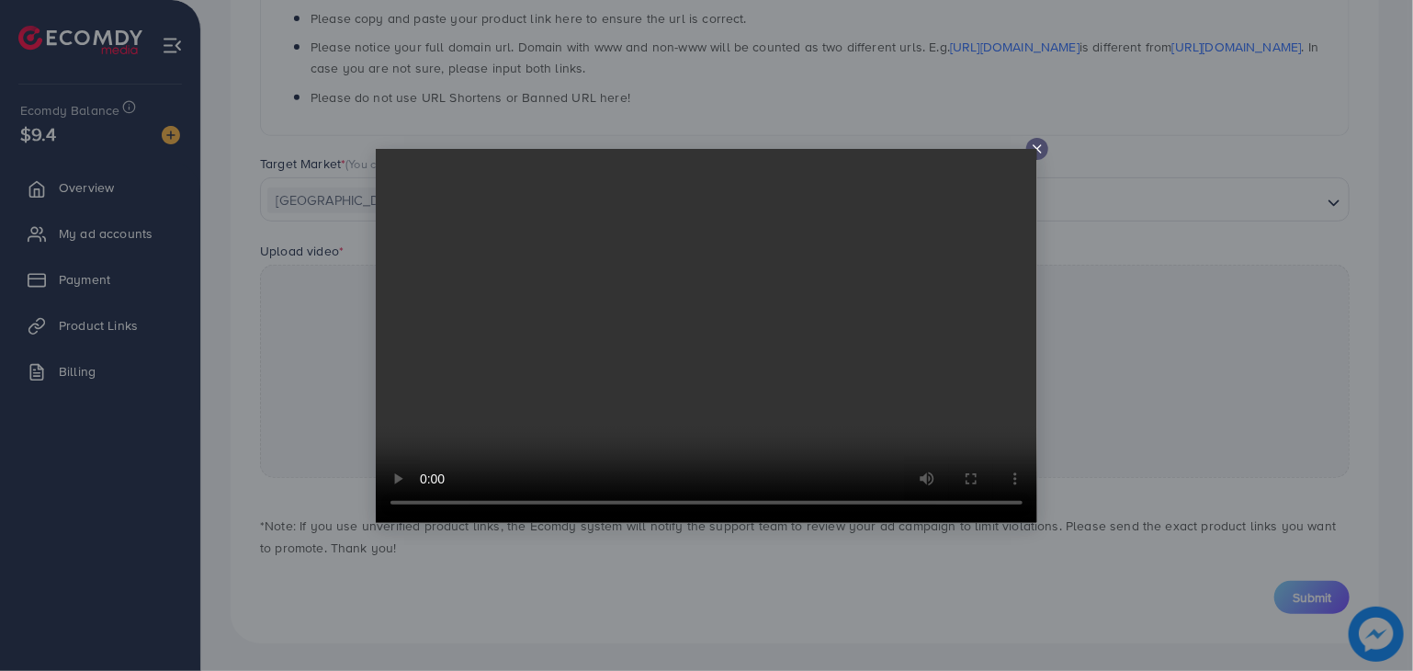
click at [1033, 151] on video at bounding box center [706, 336] width 661 height 374
click at [1036, 149] on video at bounding box center [706, 336] width 661 height 374
click at [1279, 390] on div at bounding box center [706, 335] width 1413 height 671
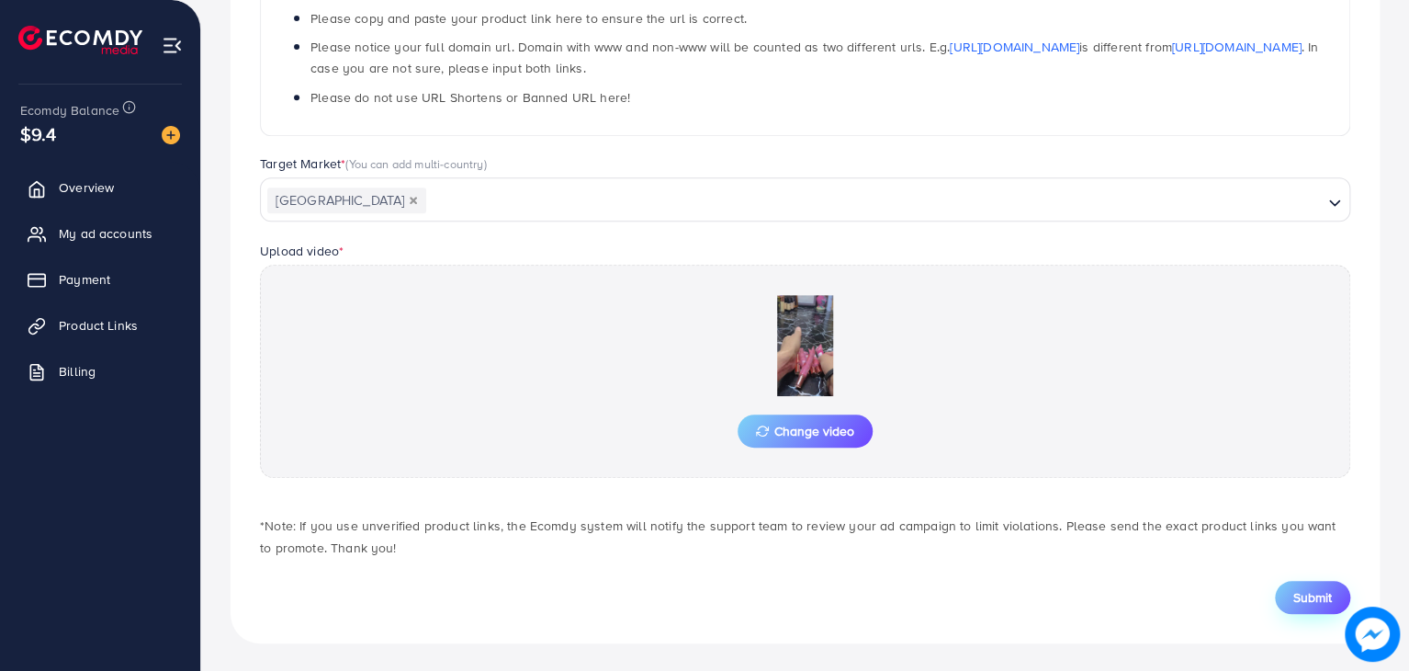
click at [1300, 599] on span "Submit" at bounding box center [1313, 597] width 39 height 18
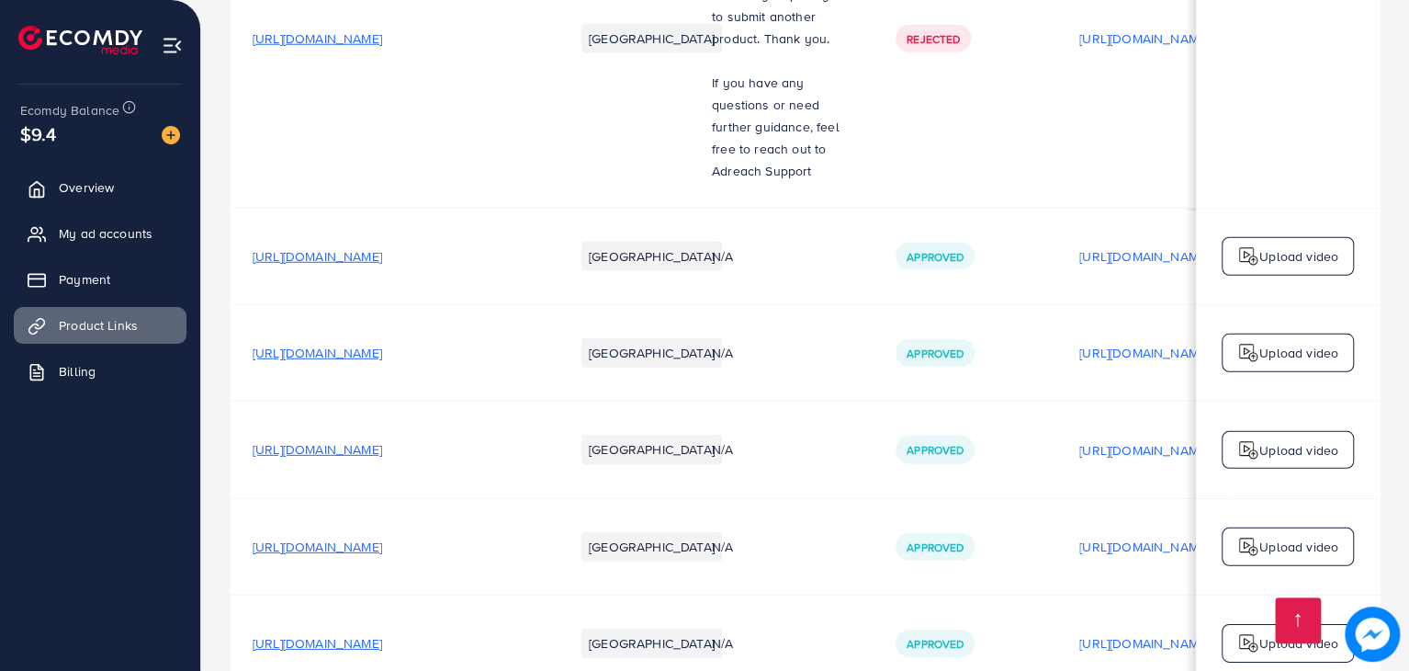
scroll to position [3442, 0]
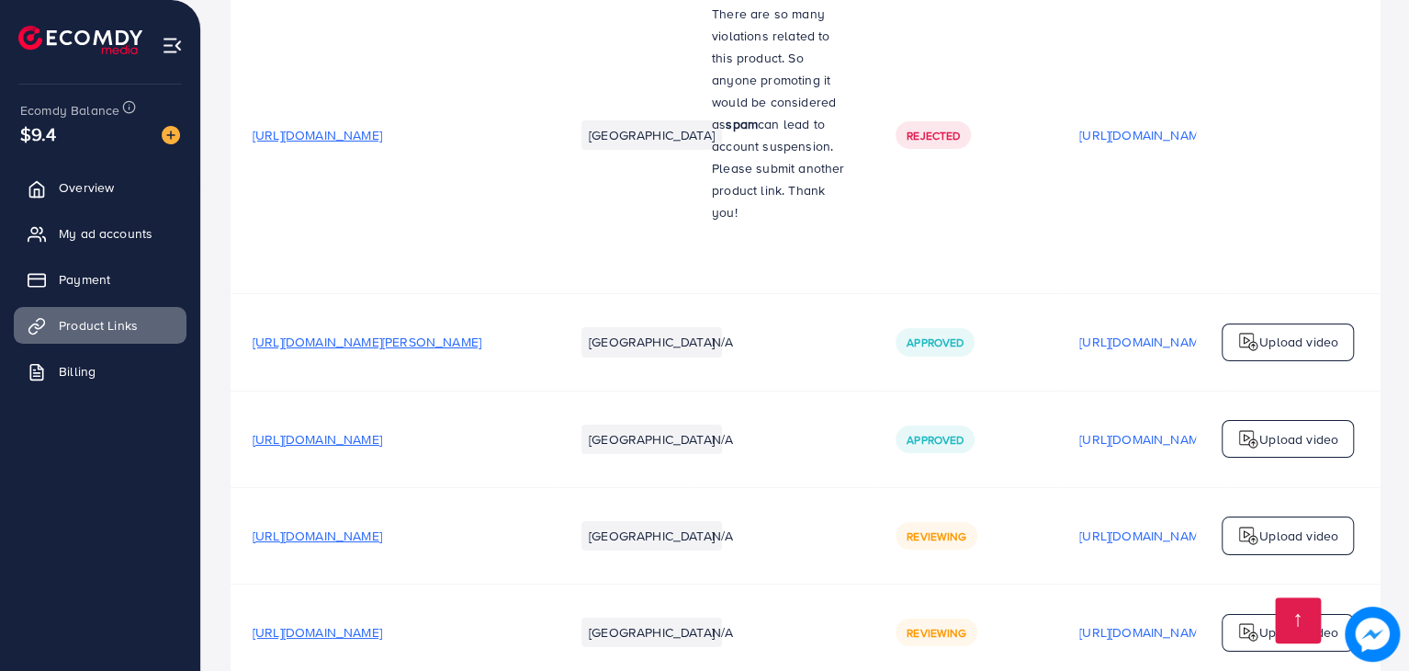
scroll to position [3442, 0]
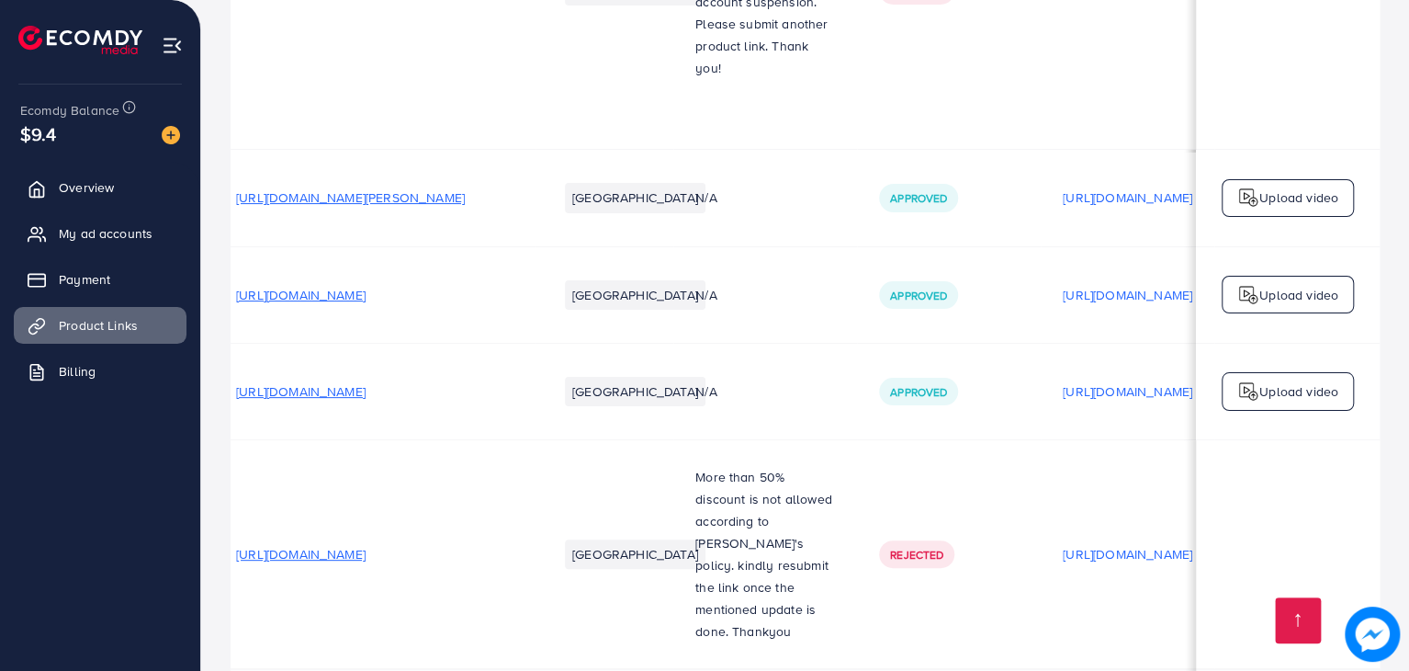
scroll to position [1, 16]
drag, startPoint x: 614, startPoint y: 488, endPoint x: 570, endPoint y: 544, distance: 71.3
click at [570, 544] on td "[GEOGRAPHIC_DATA]" at bounding box center [606, 554] width 138 height 229
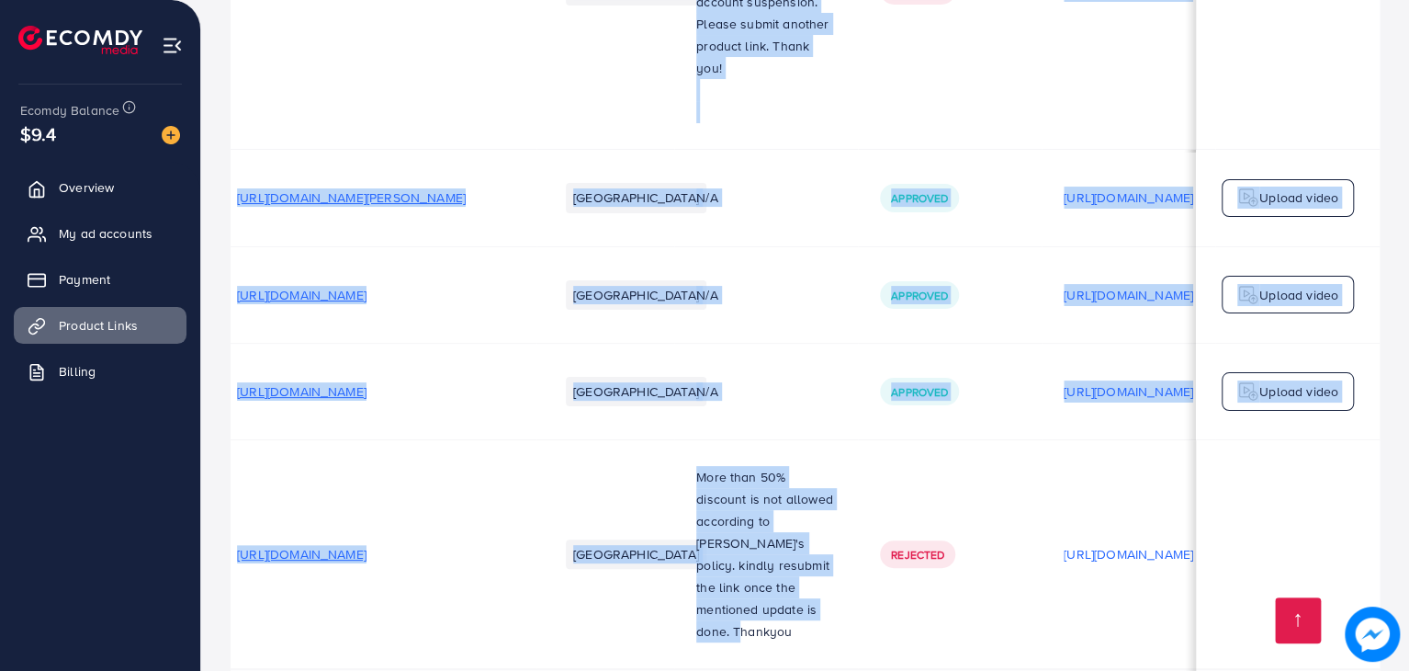
drag, startPoint x: 753, startPoint y: 588, endPoint x: 816, endPoint y: 579, distance: 63.1
click at [478, 545] on td "[URL][DOMAIN_NAME]" at bounding box center [376, 554] width 322 height 229
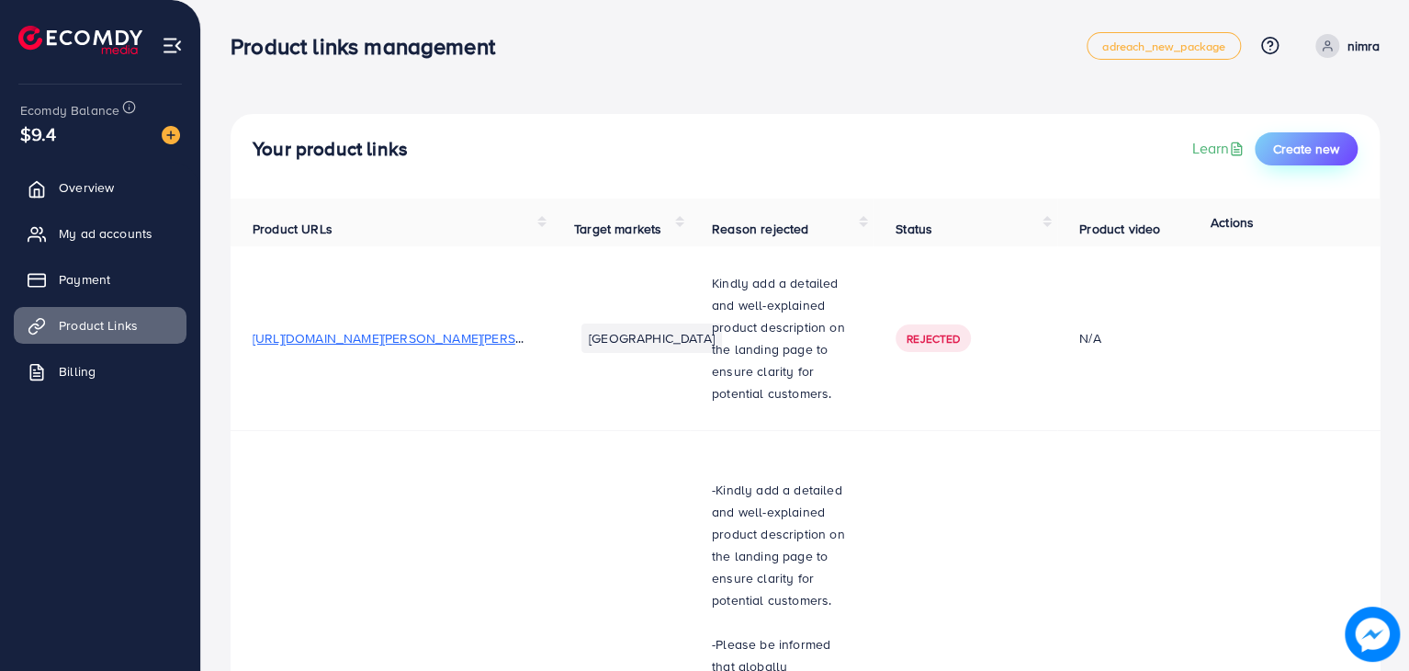
click at [1327, 146] on span "Create new" at bounding box center [1306, 149] width 66 height 18
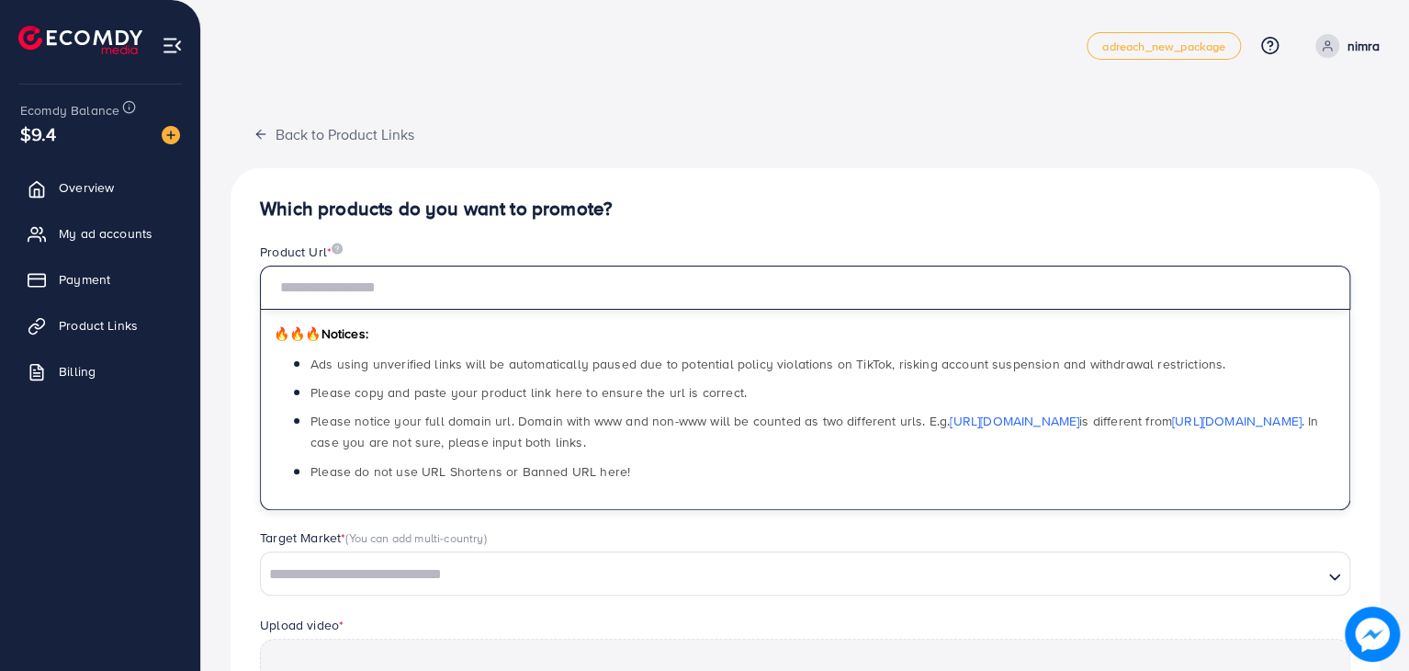
click at [694, 285] on input "text" at bounding box center [805, 288] width 1091 height 44
paste input "**********"
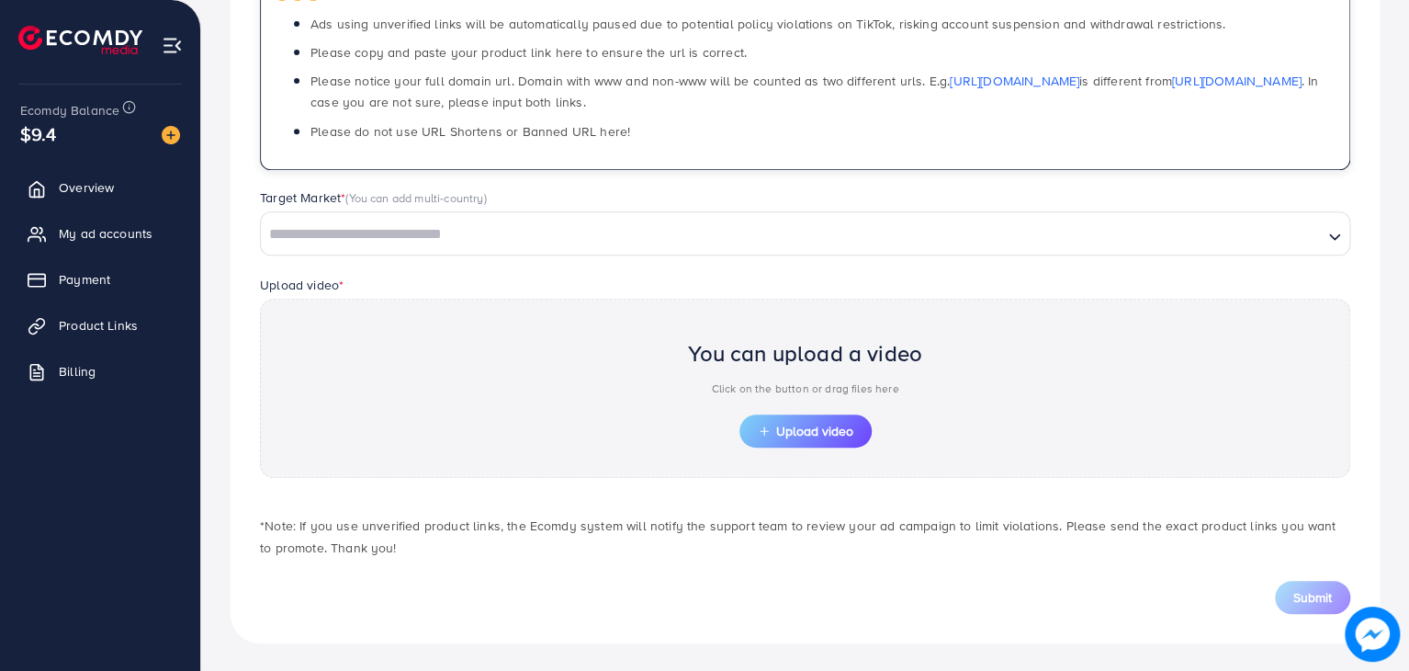
type input "**********"
click at [428, 249] on div "Loading..." at bounding box center [805, 233] width 1091 height 44
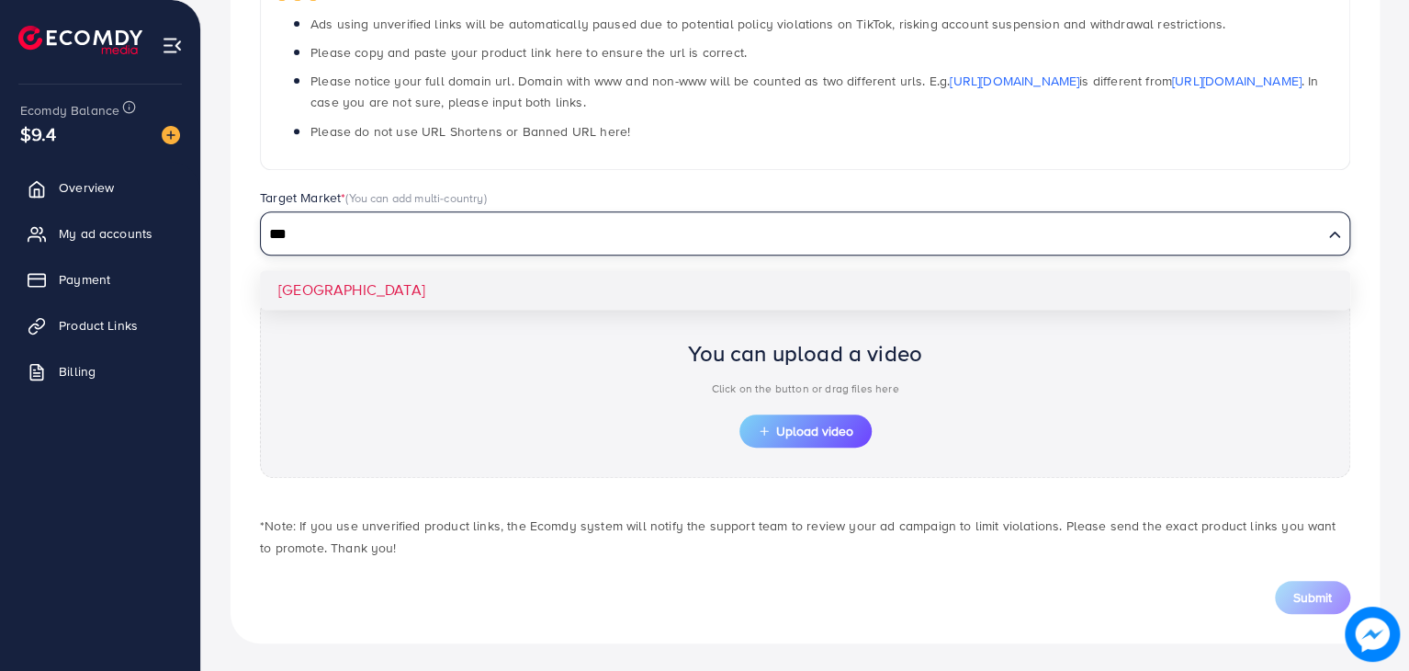
type input "***"
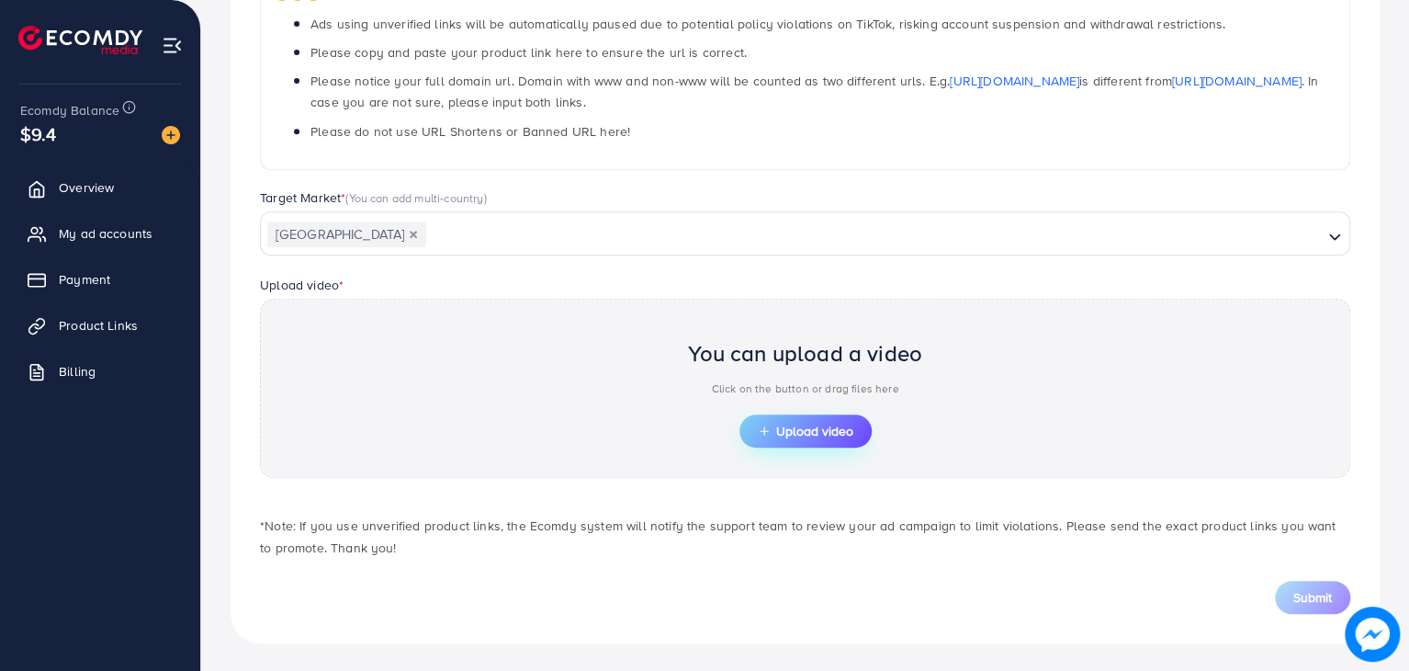
click at [845, 436] on span "Upload video" at bounding box center [806, 430] width 96 height 13
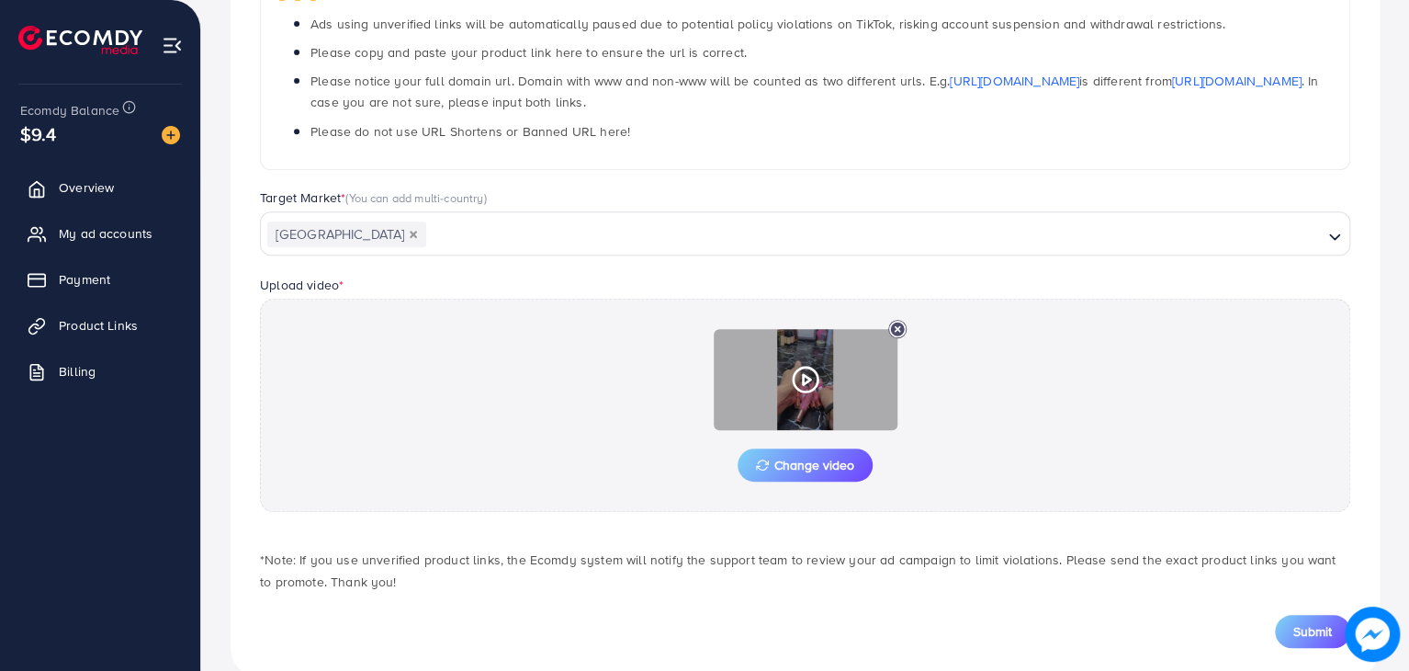
click at [808, 400] on div at bounding box center [806, 379] width 184 height 101
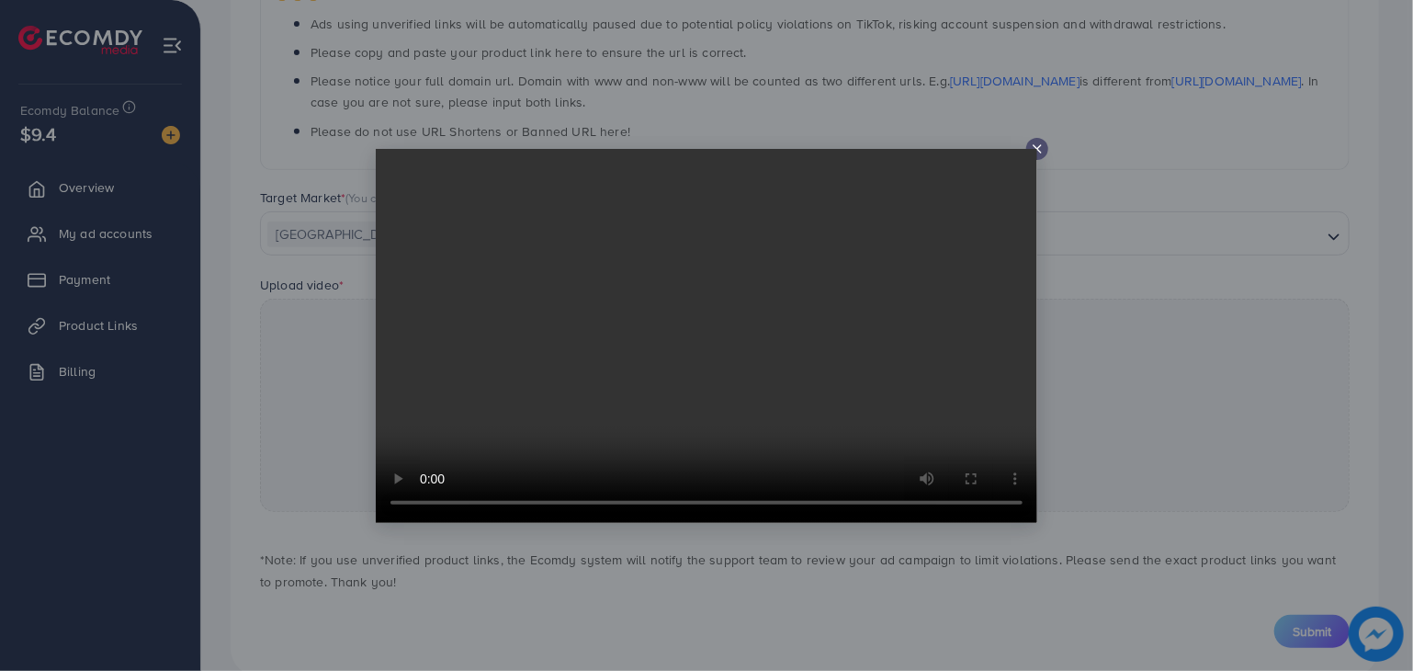
click at [1038, 156] on div at bounding box center [1037, 149] width 22 height 22
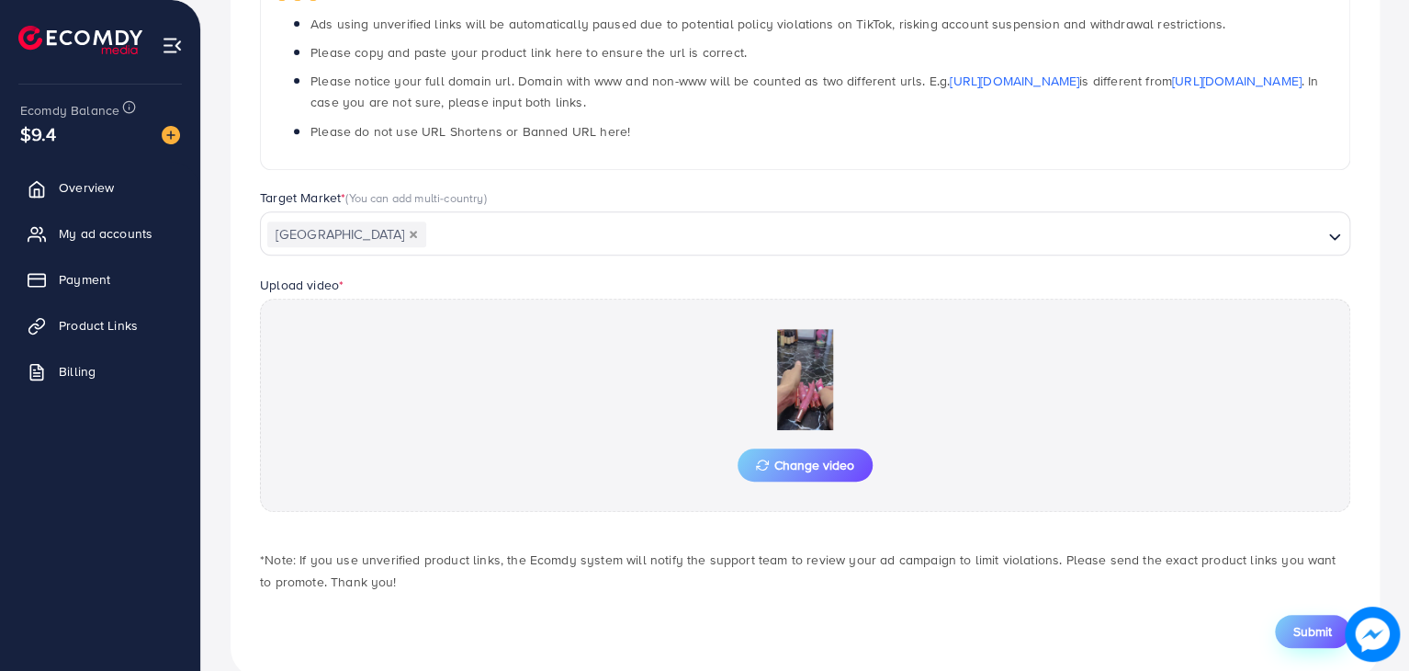
click at [1302, 631] on span "Submit" at bounding box center [1313, 631] width 39 height 18
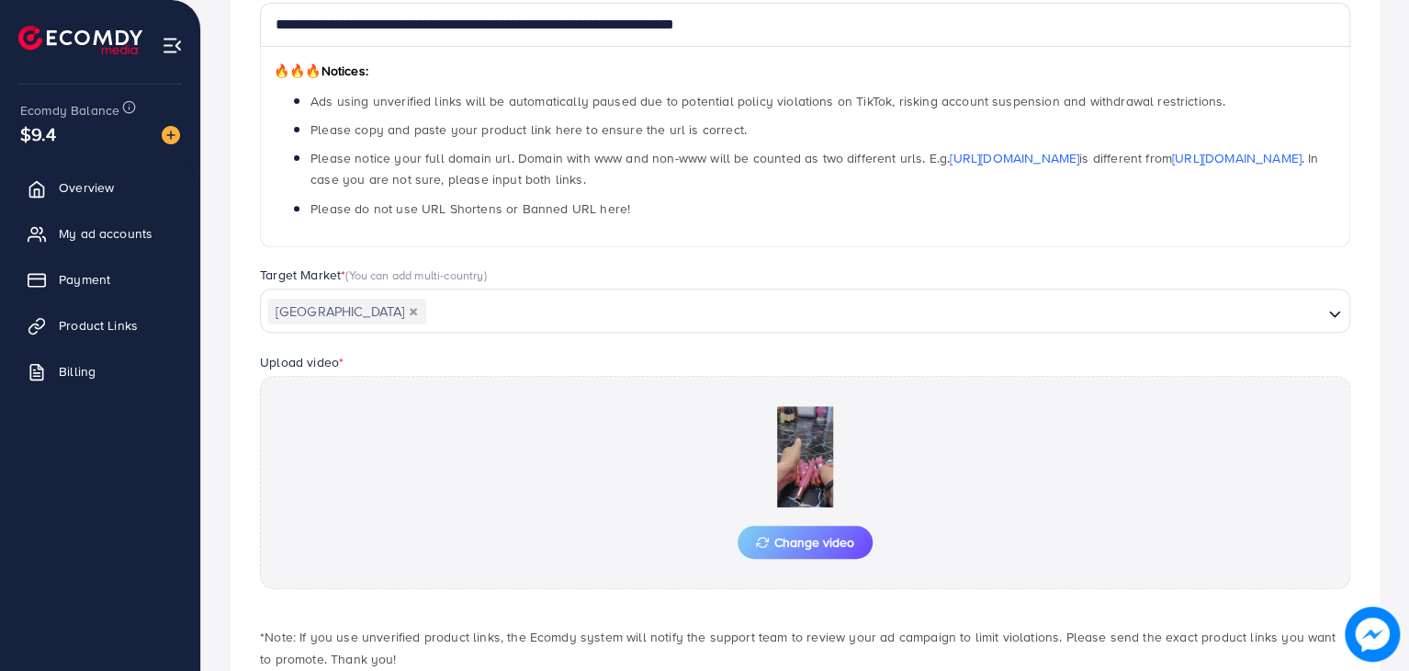
scroll to position [374, 0]
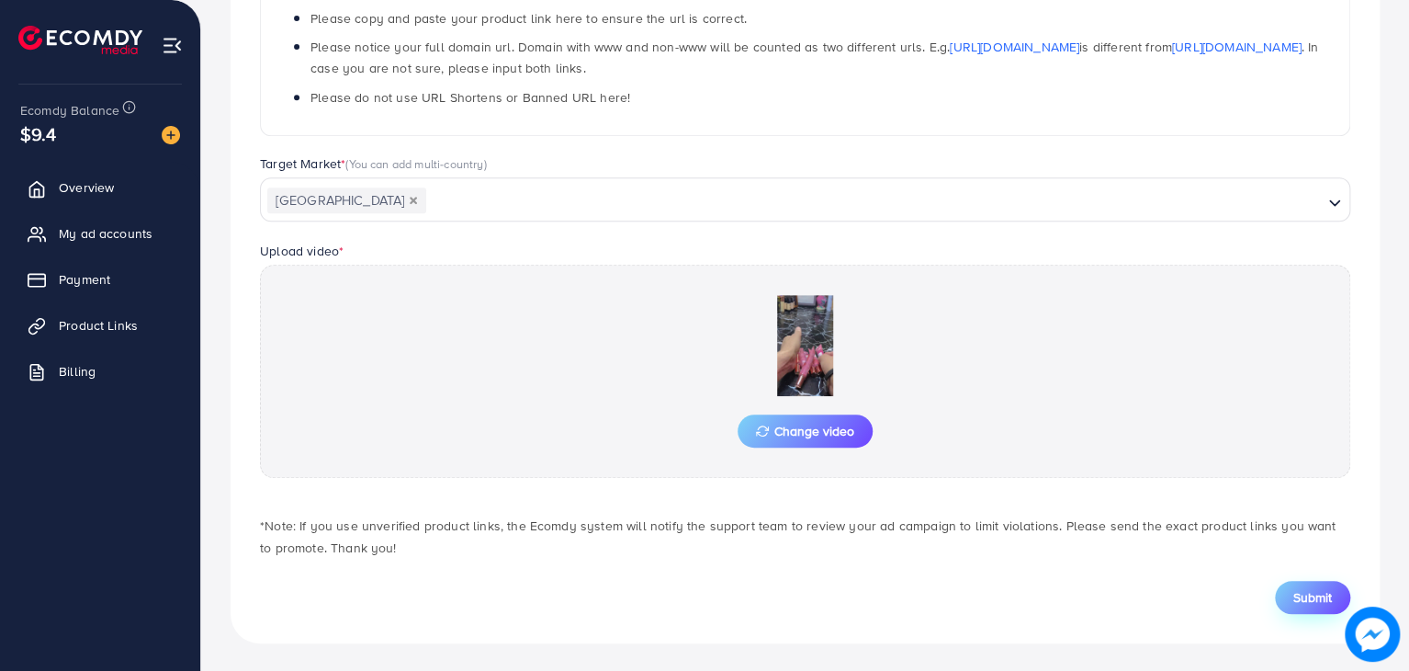
click at [1302, 592] on span "Submit" at bounding box center [1313, 597] width 39 height 18
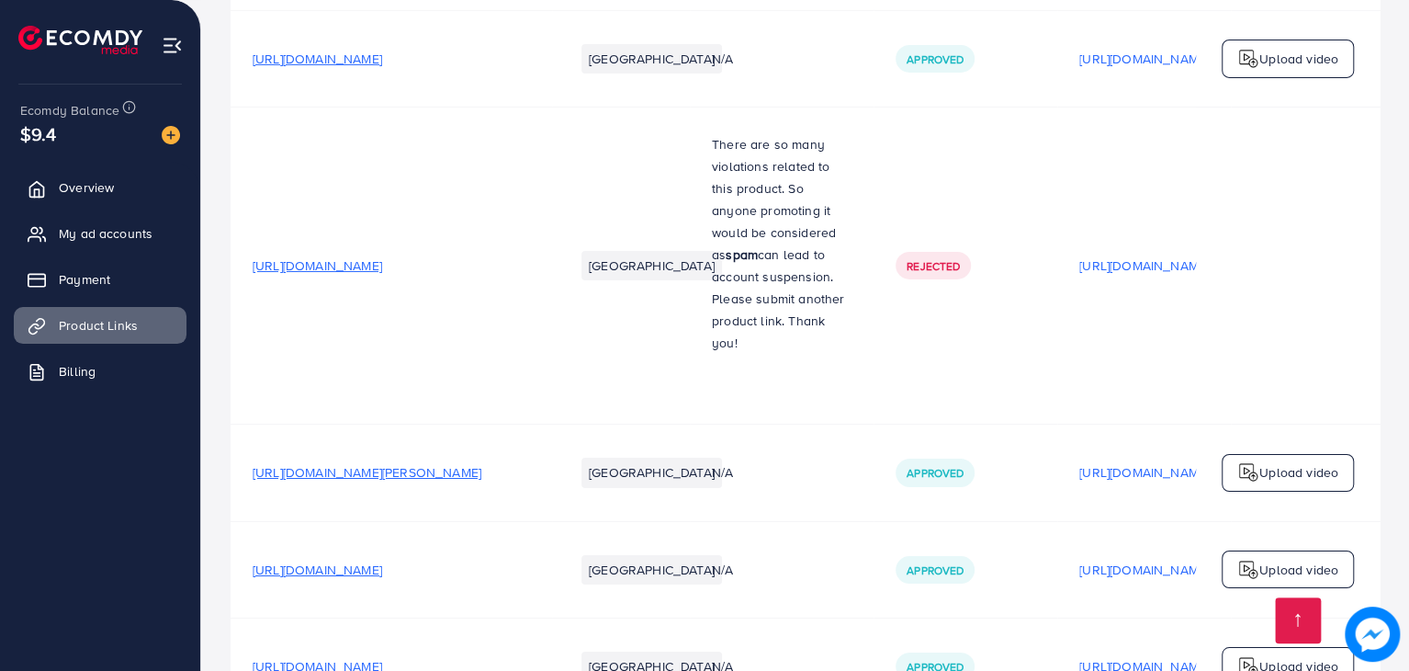
scroll to position [3552, 0]
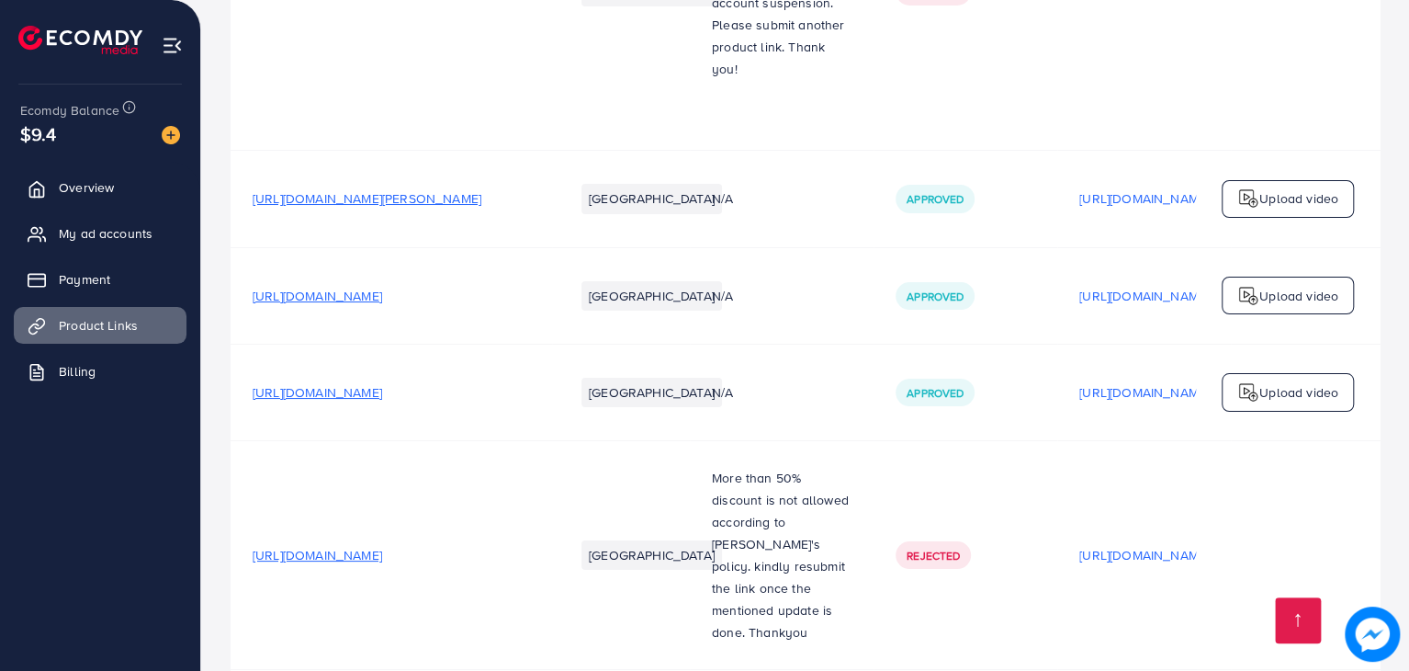
click at [382, 546] on span "[URL][DOMAIN_NAME]" at bounding box center [318, 555] width 130 height 18
click at [1123, 544] on p "[URL][DOMAIN_NAME]" at bounding box center [1144, 555] width 130 height 22
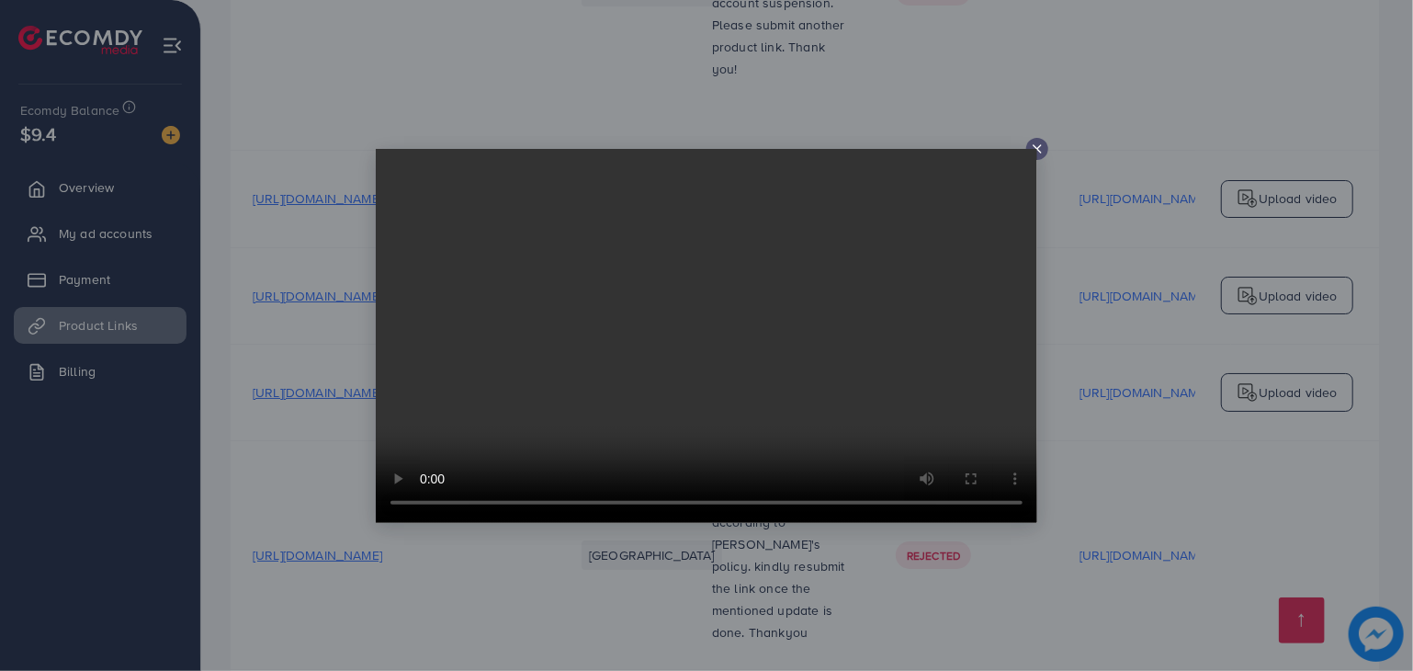
click at [1044, 145] on icon at bounding box center [1037, 148] width 15 height 15
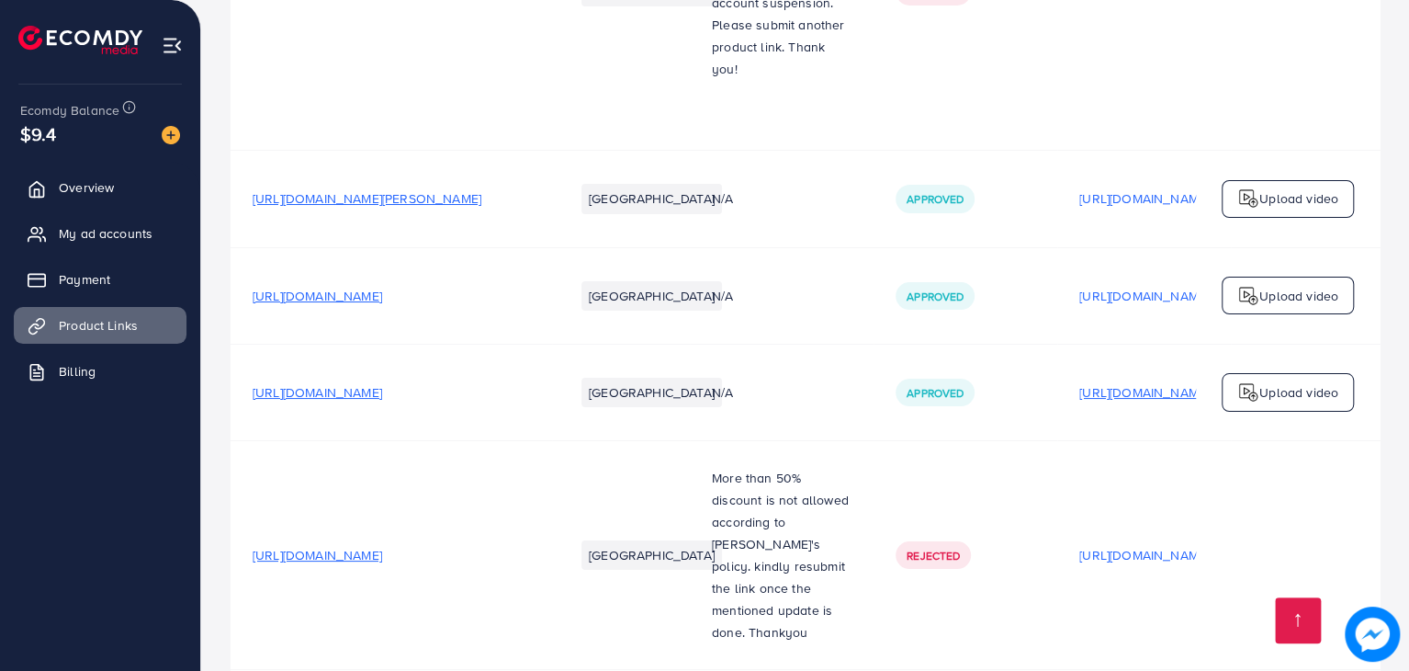
click at [1136, 381] on p "[URL][DOMAIN_NAME]" at bounding box center [1144, 392] width 130 height 22
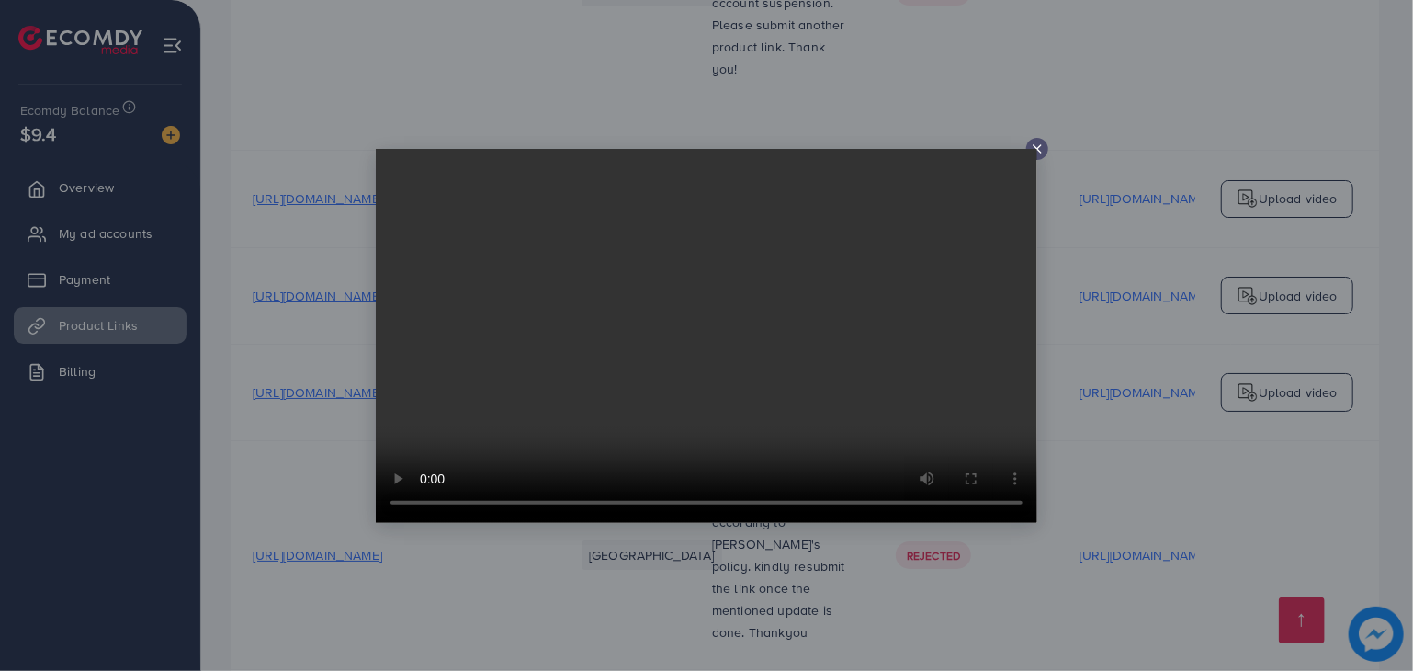
click at [1041, 149] on icon at bounding box center [1037, 148] width 15 height 15
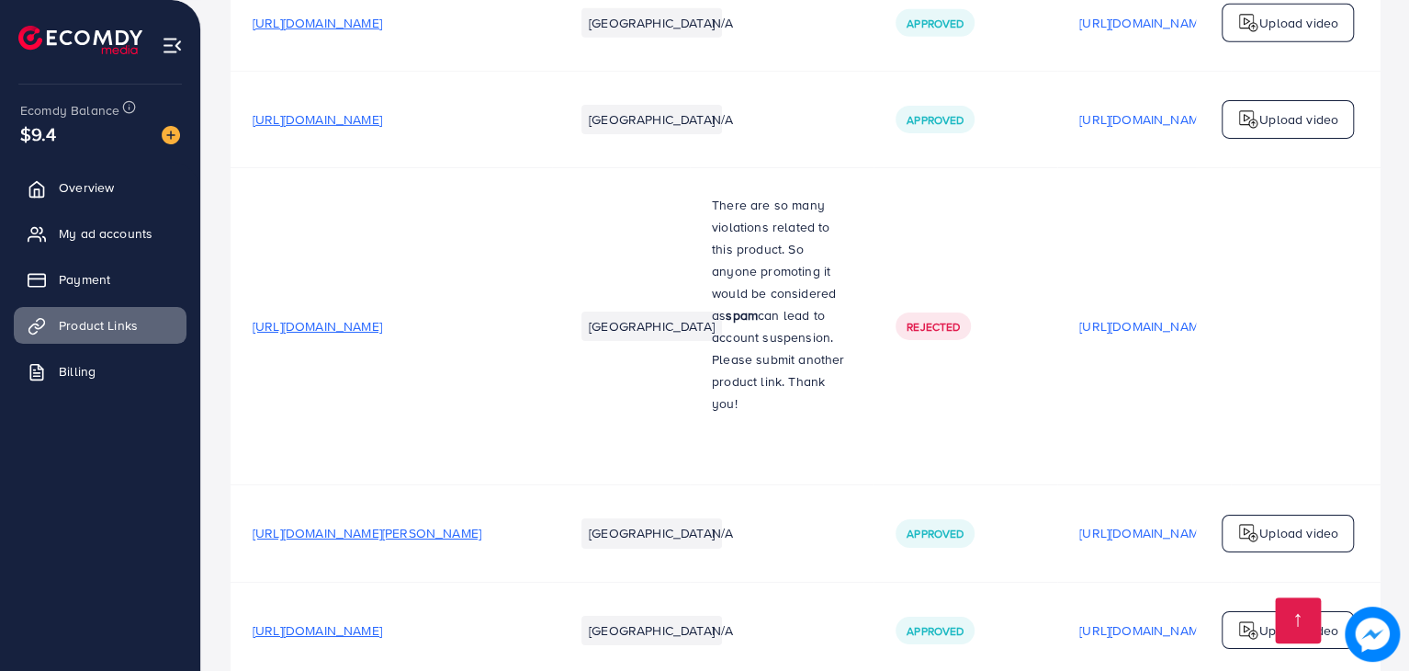
scroll to position [3552, 0]
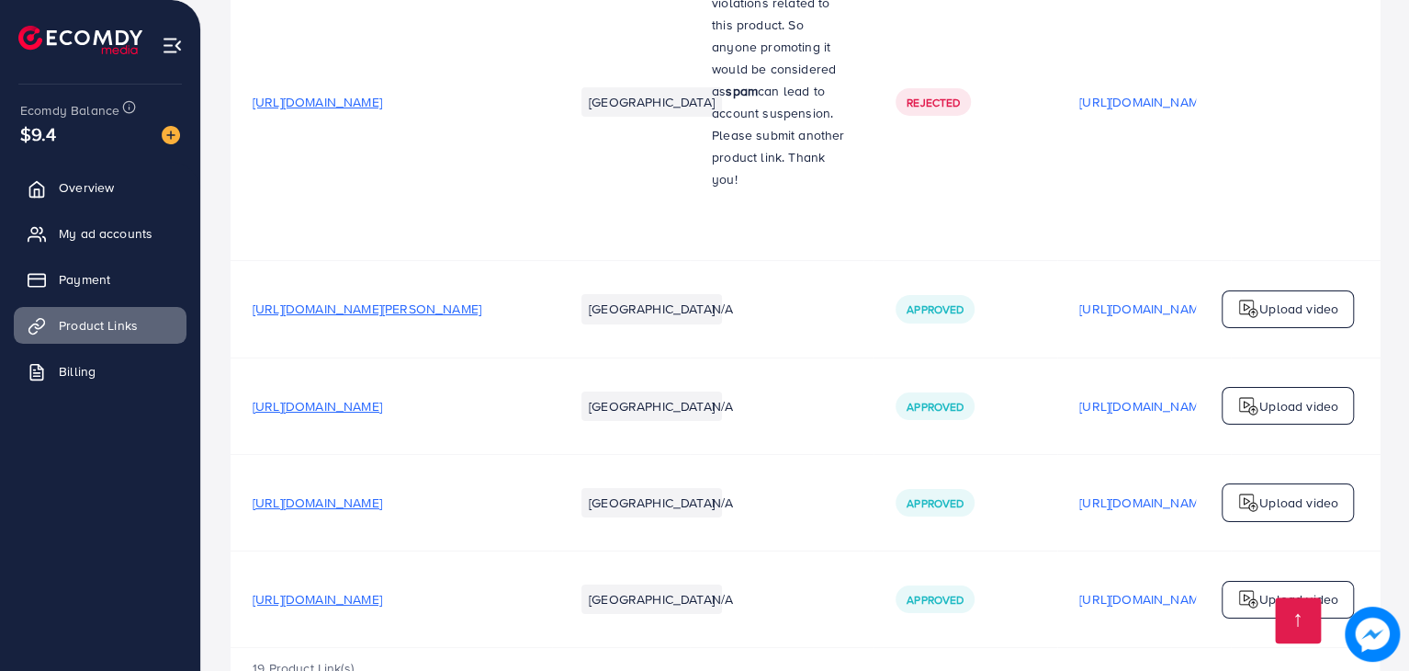
scroll to position [3361, 0]
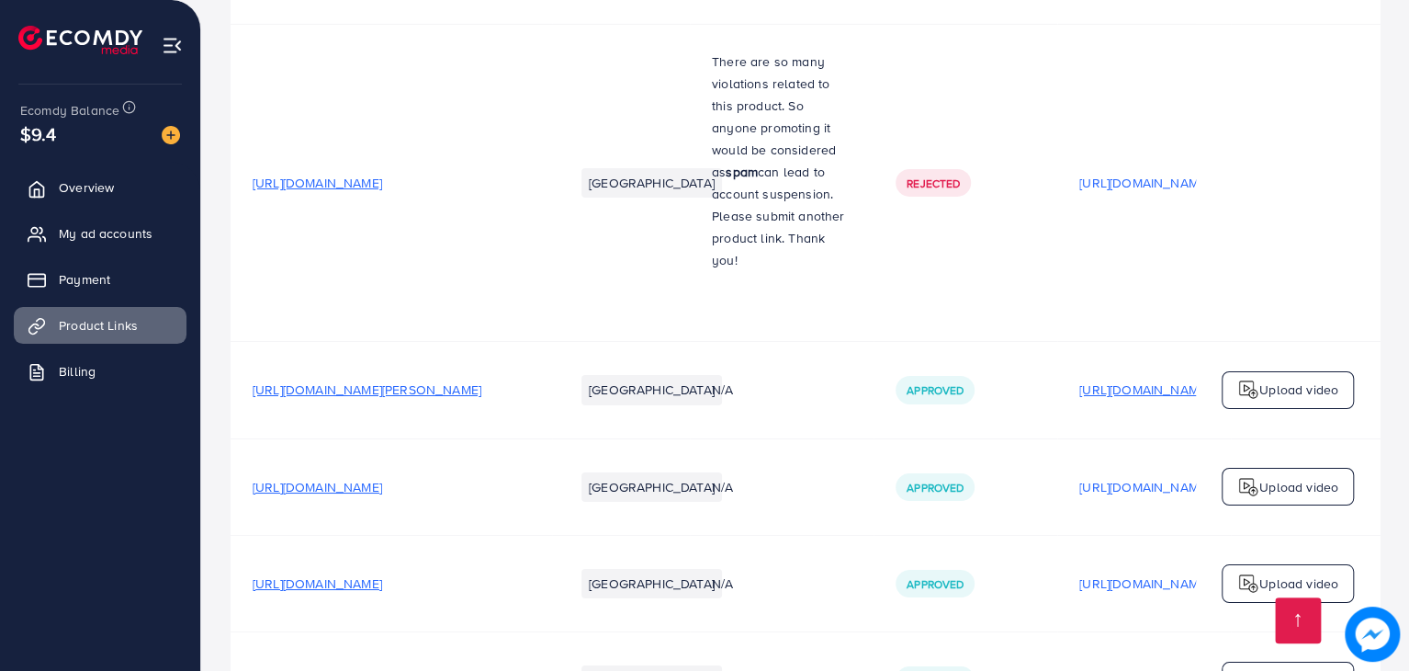
click at [1095, 379] on p "[URL][DOMAIN_NAME]" at bounding box center [1144, 390] width 130 height 22
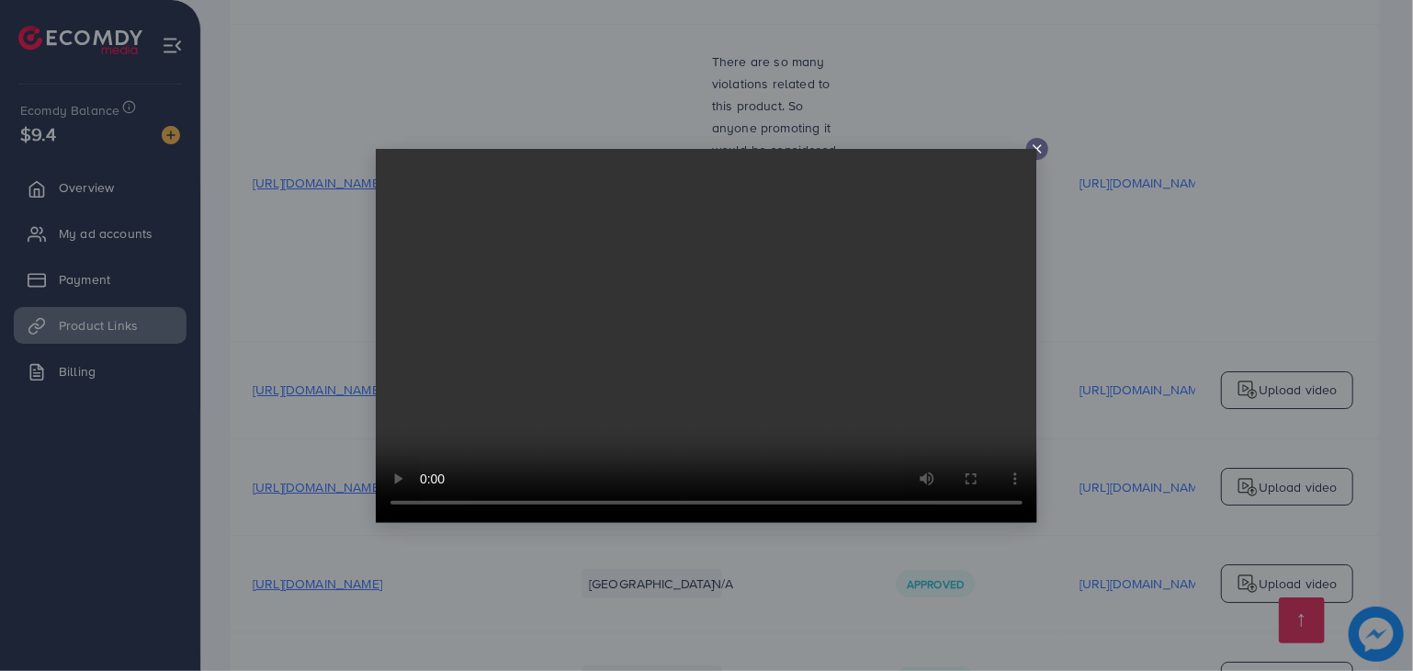
click at [1041, 153] on icon at bounding box center [1037, 148] width 15 height 15
